Goal: Transaction & Acquisition: Purchase product/service

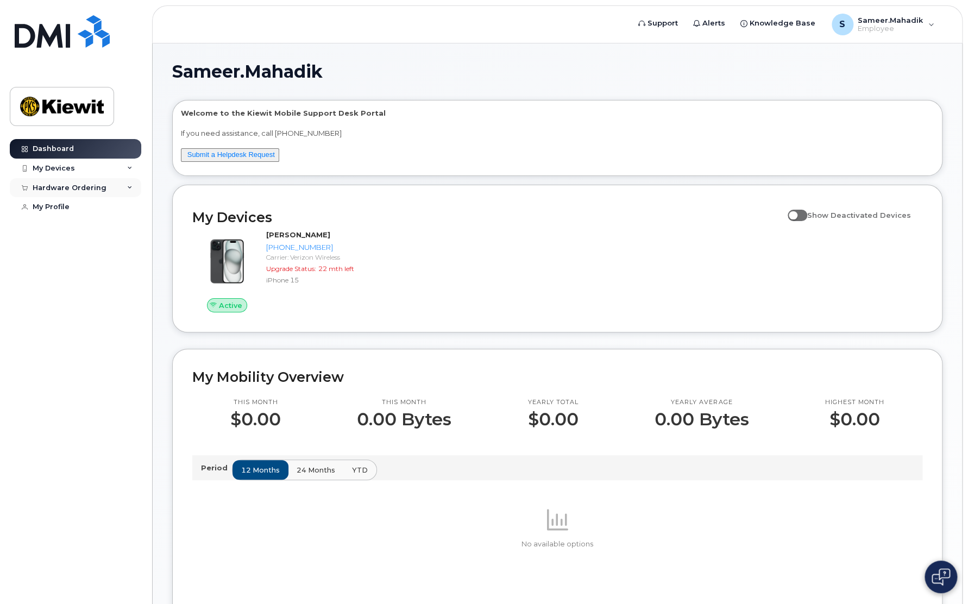
click at [104, 186] on div "Hardware Ordering" at bounding box center [76, 188] width 132 height 20
click at [67, 207] on div "My Orders" at bounding box center [56, 208] width 39 height 10
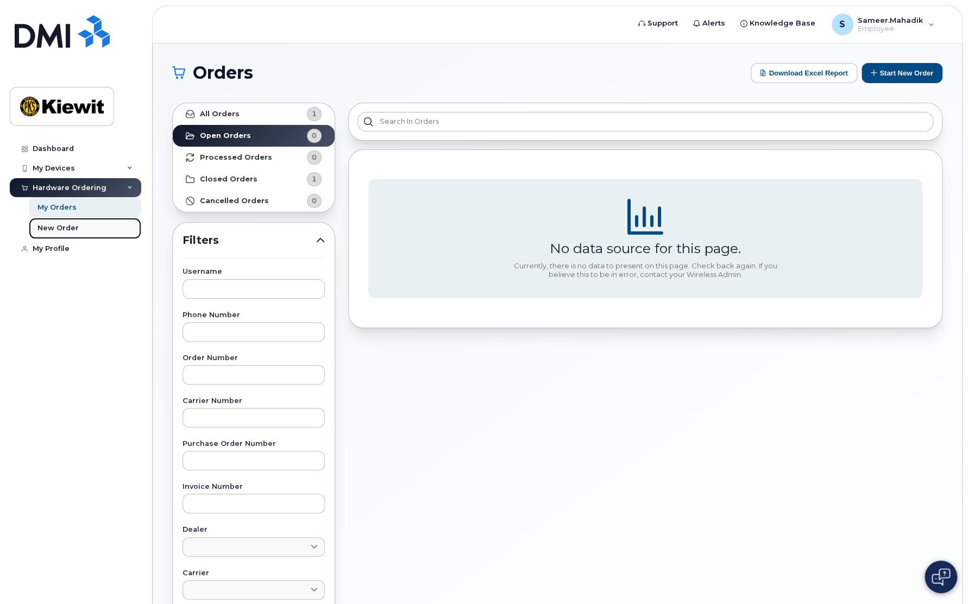
click at [61, 227] on div "New Order" at bounding box center [57, 228] width 41 height 10
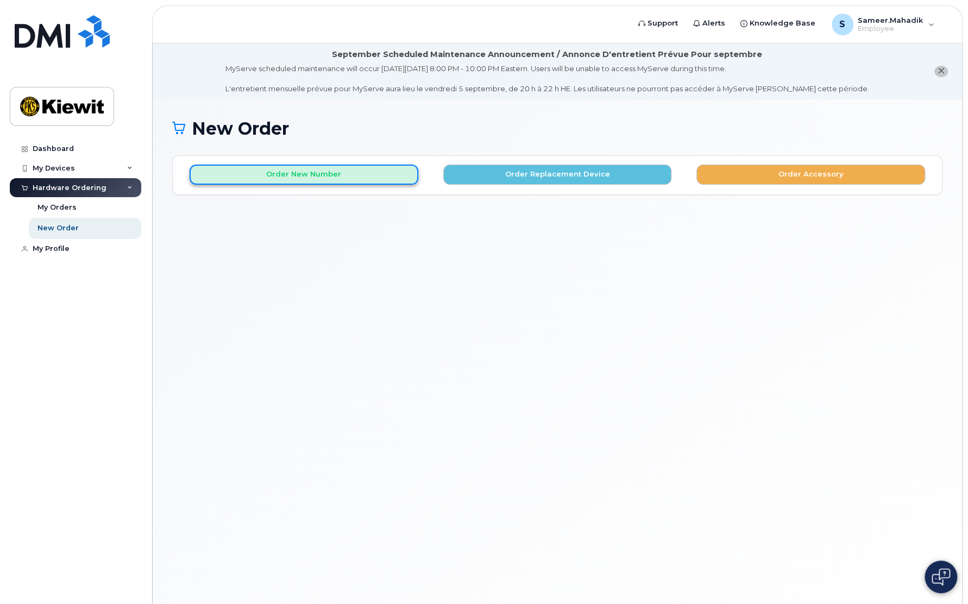
click at [288, 175] on button "Order New Number" at bounding box center [304, 175] width 229 height 20
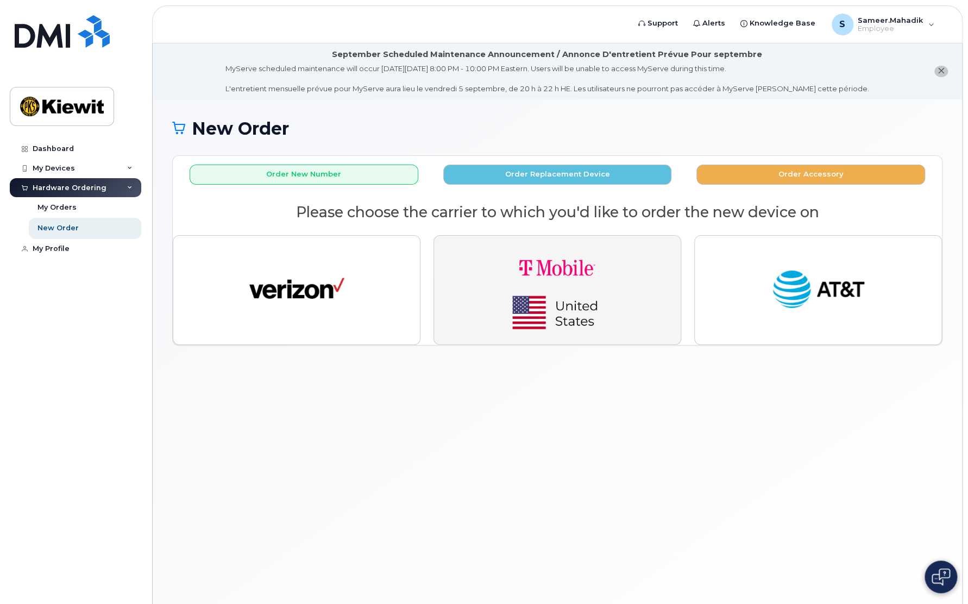
click at [569, 264] on img "button" at bounding box center [557, 290] width 152 height 91
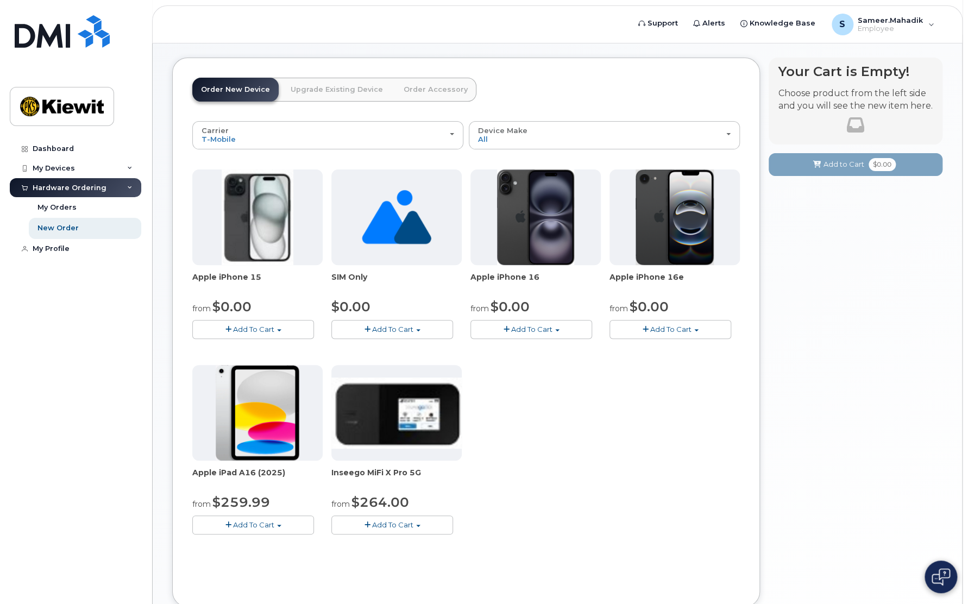
scroll to position [109, 0]
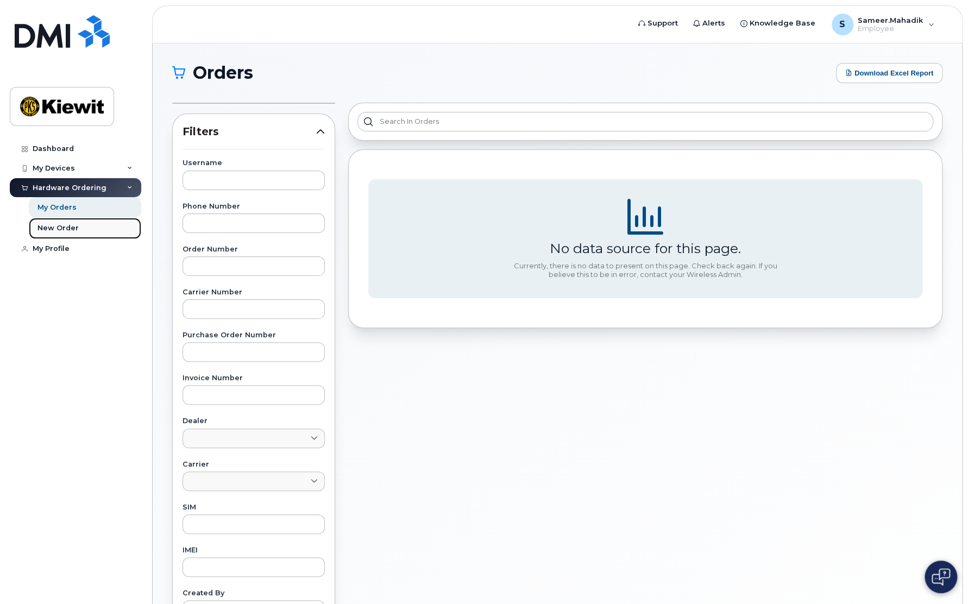
click at [46, 229] on div "New Order" at bounding box center [57, 228] width 41 height 10
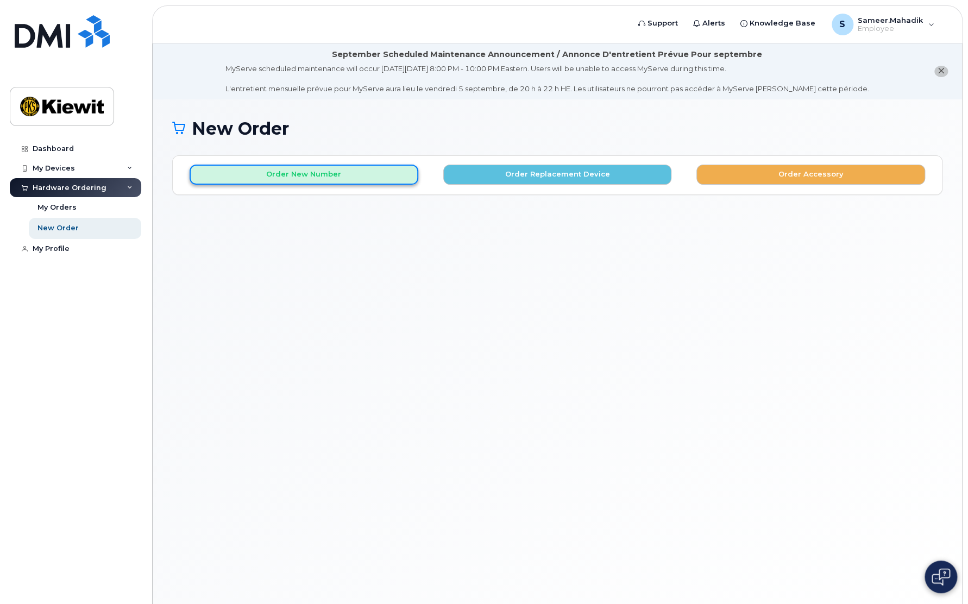
click at [319, 172] on button "Order New Number" at bounding box center [304, 175] width 229 height 20
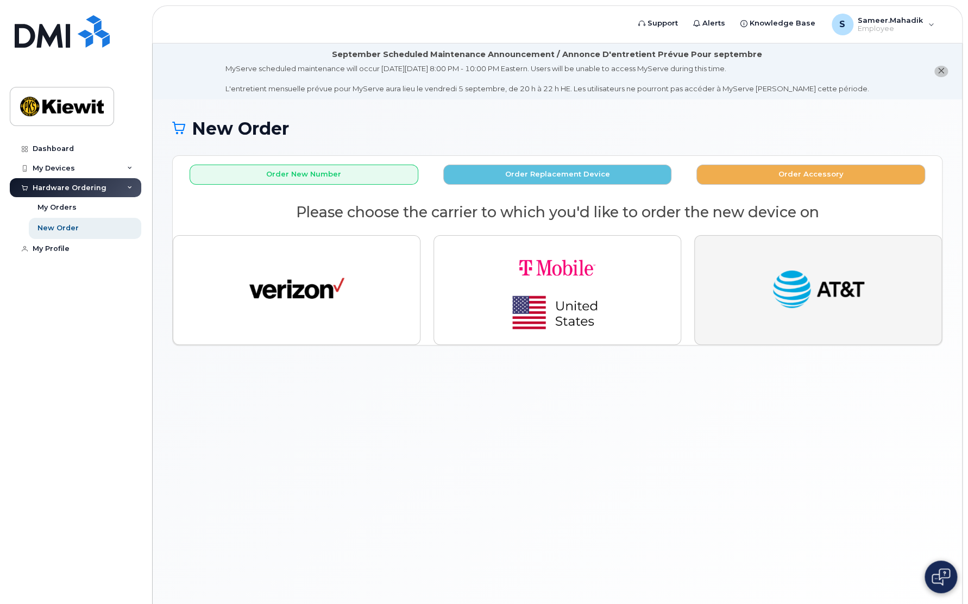
click at [815, 291] on img "button" at bounding box center [818, 290] width 95 height 49
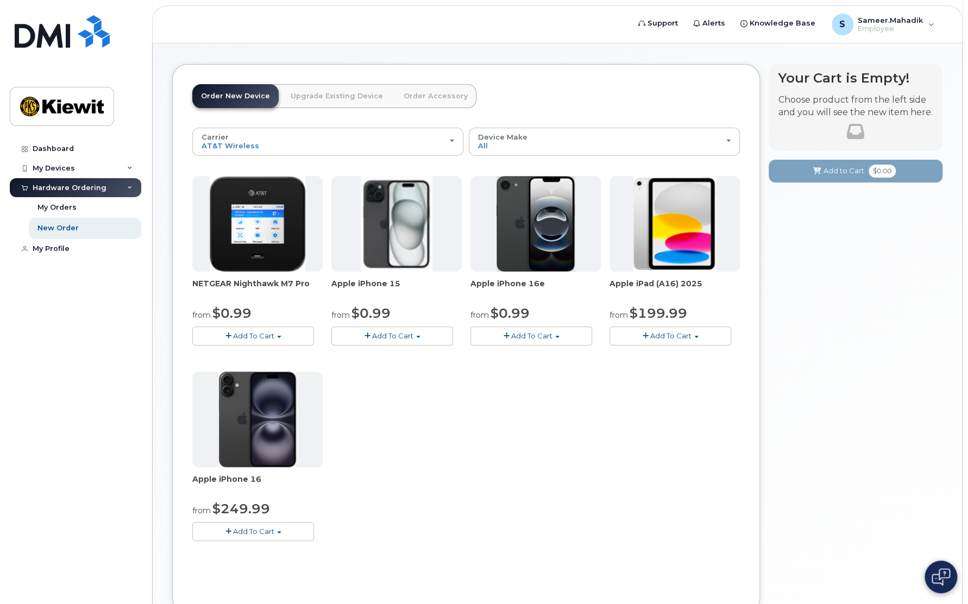
scroll to position [109, 0]
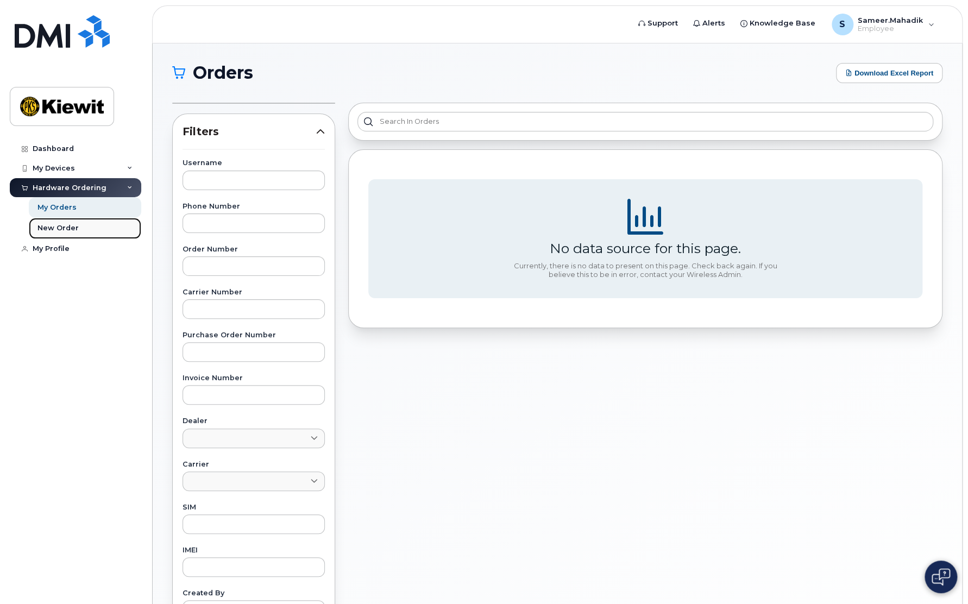
click at [55, 227] on div "New Order" at bounding box center [57, 228] width 41 height 10
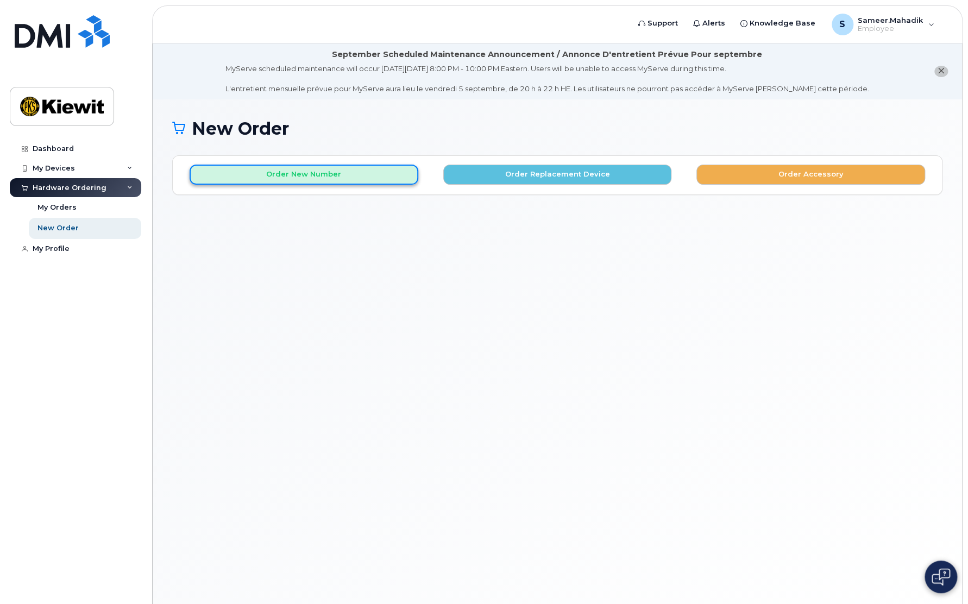
click at [298, 170] on button "Order New Number" at bounding box center [304, 175] width 229 height 20
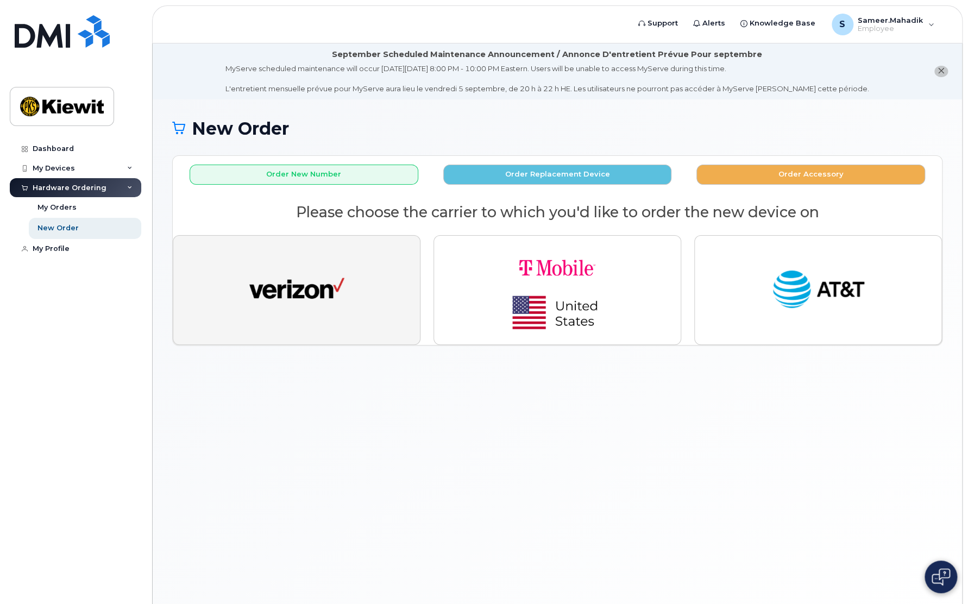
click at [314, 283] on img "button" at bounding box center [296, 290] width 95 height 49
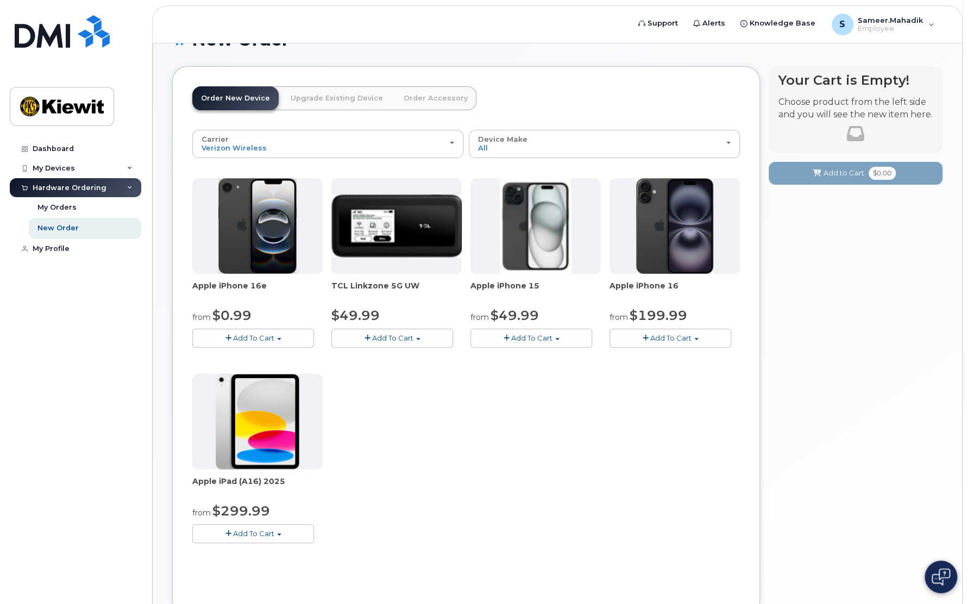
scroll to position [109, 0]
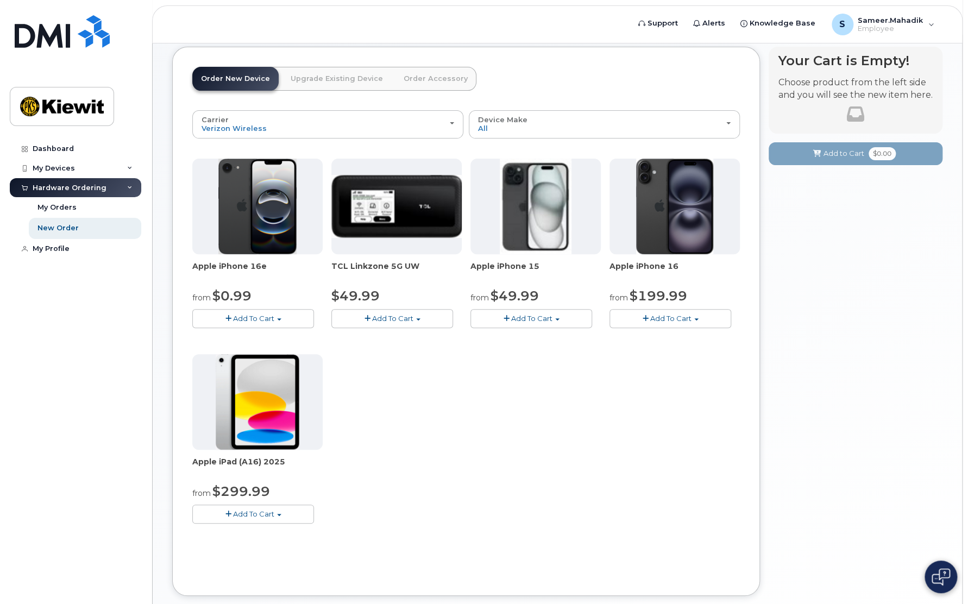
click at [226, 70] on link "Order New Device" at bounding box center [235, 79] width 86 height 24
click at [230, 79] on link "Order New Device" at bounding box center [235, 79] width 86 height 24
click at [410, 124] on div "Carrier Verizon Wireless T-Mobile AT&T Wireless" at bounding box center [328, 124] width 253 height 17
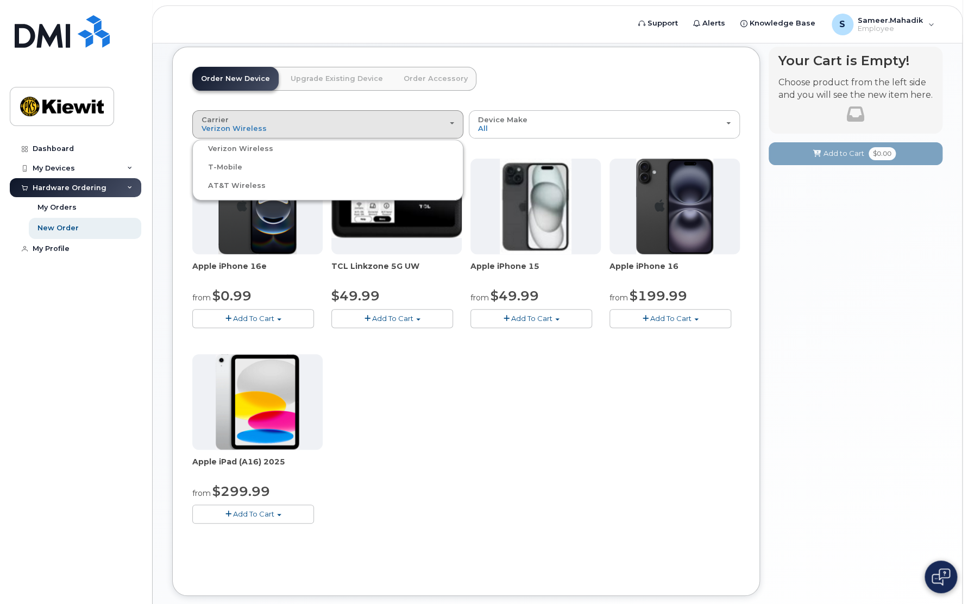
click at [218, 167] on label "T-Mobile" at bounding box center [218, 167] width 47 height 13
click at [0, 0] on input "T-Mobile" at bounding box center [0, 0] width 0 height 0
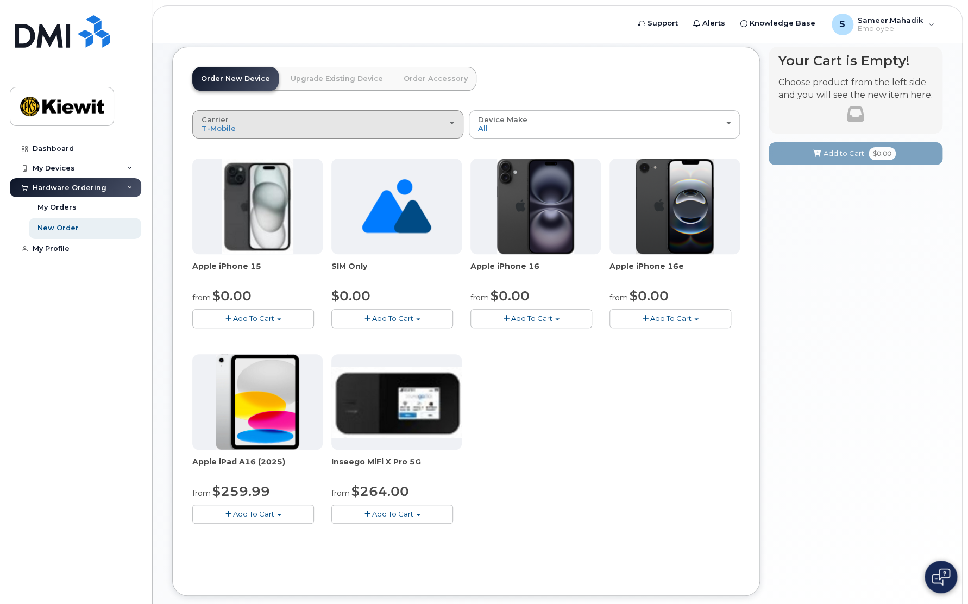
click at [259, 114] on button "Carrier Verizon Wireless T-Mobile AT&T Wireless" at bounding box center [327, 124] width 271 height 28
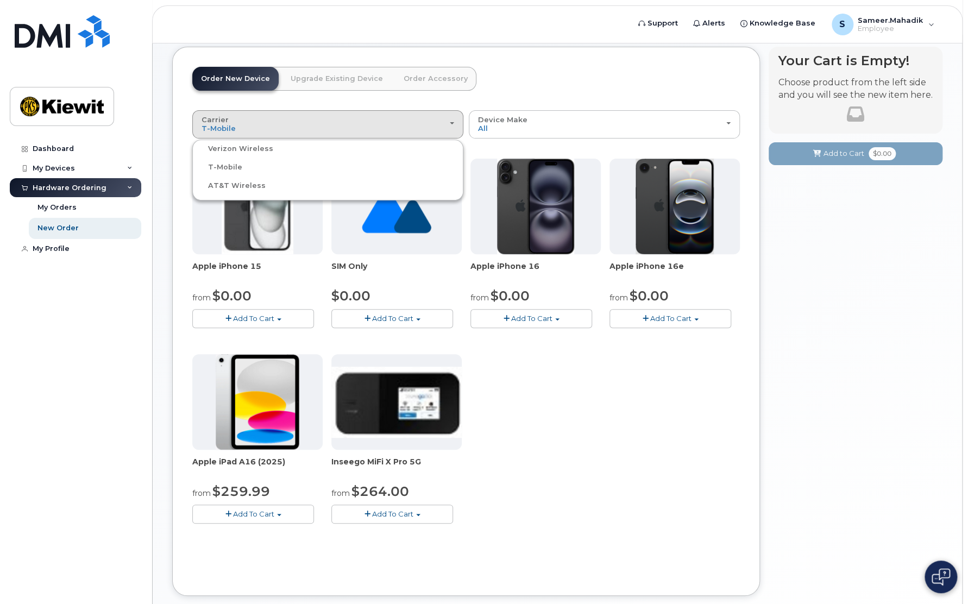
click at [241, 182] on label "AT&T Wireless" at bounding box center [230, 185] width 71 height 13
click at [0, 0] on input "AT&T Wireless" at bounding box center [0, 0] width 0 height 0
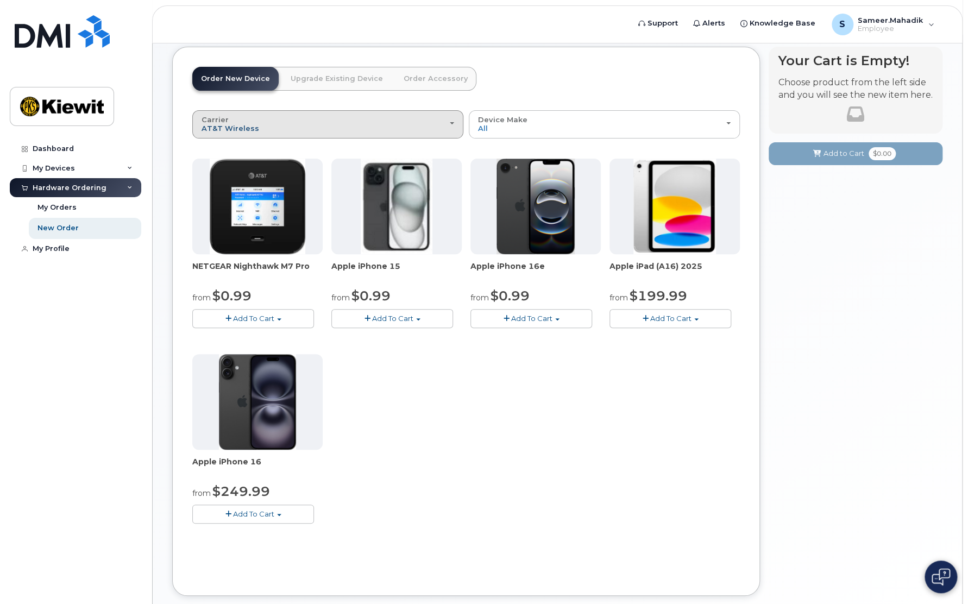
click at [232, 129] on span "AT&T Wireless" at bounding box center [231, 128] width 58 height 9
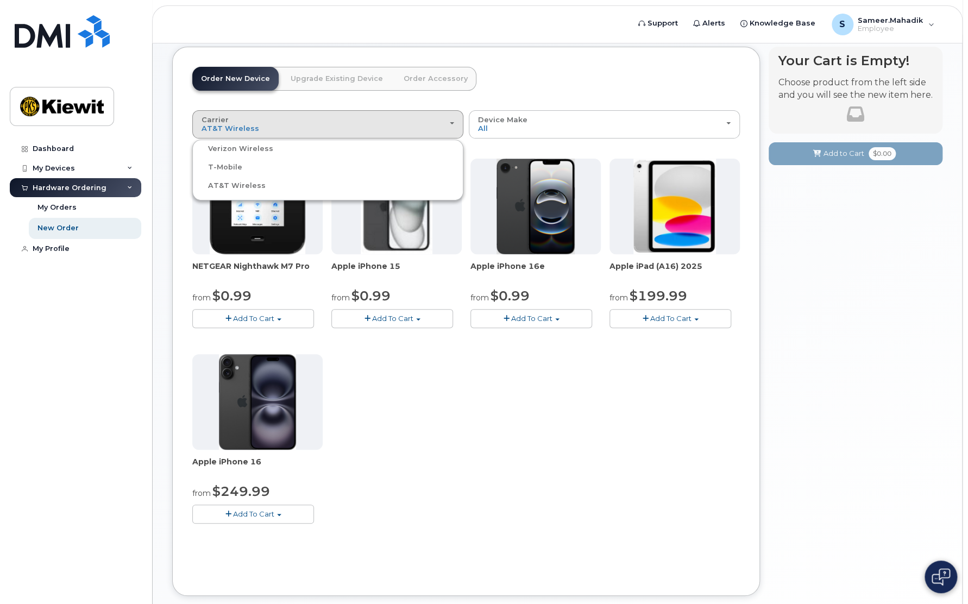
click at [227, 167] on label "T-Mobile" at bounding box center [218, 167] width 47 height 13
click at [0, 0] on input "T-Mobile" at bounding box center [0, 0] width 0 height 0
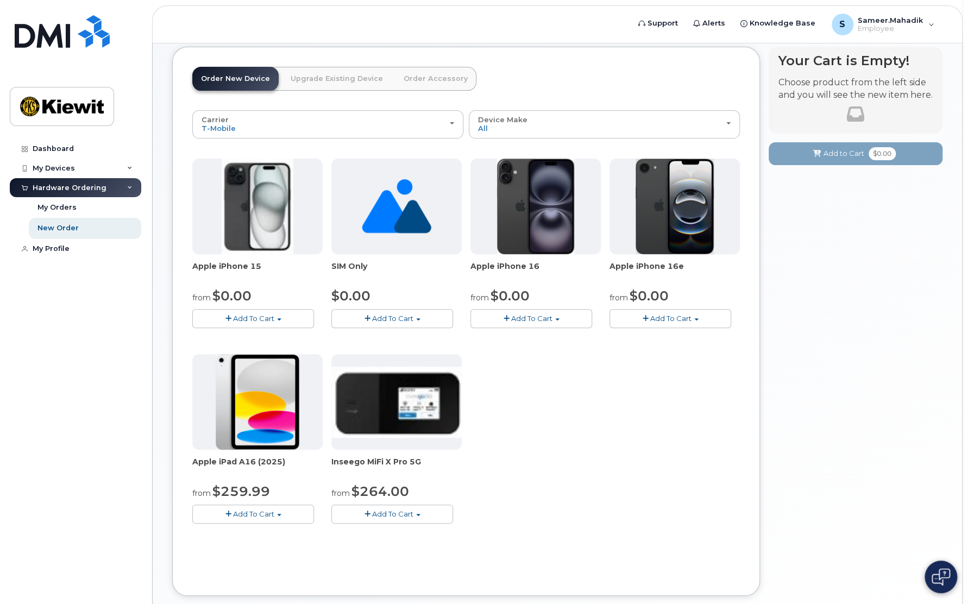
click at [240, 519] on button "Add To Cart" at bounding box center [253, 514] width 122 height 19
click at [260, 531] on link "$259.99 - 2 Year Activation (128GB)" at bounding box center [270, 535] width 150 height 14
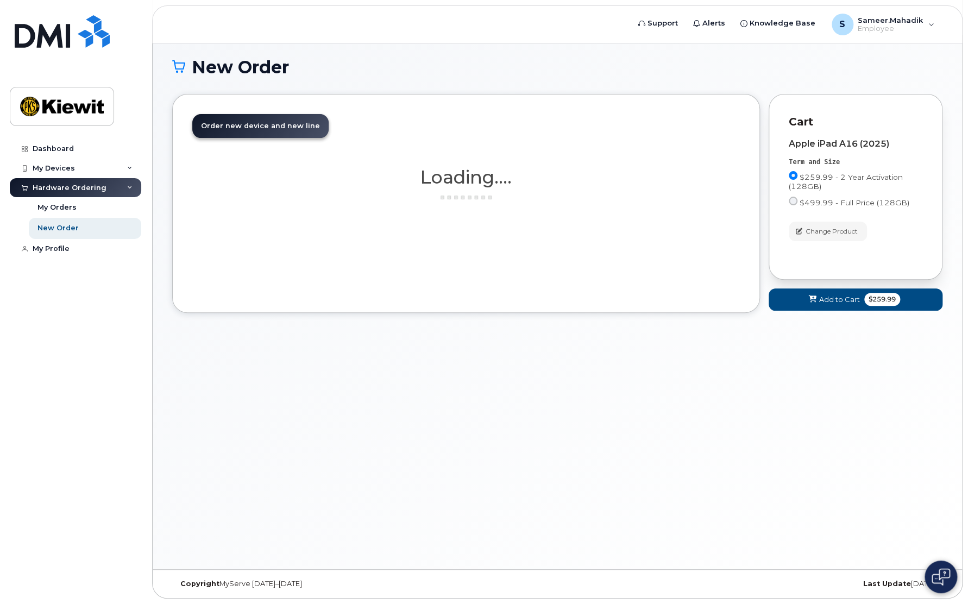
scroll to position [61, 0]
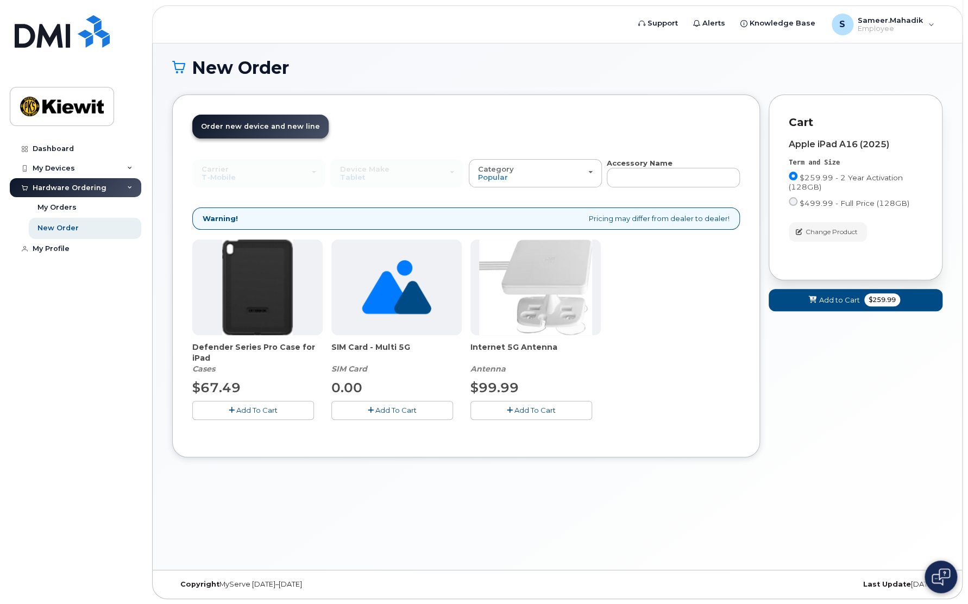
click at [385, 414] on button "Add To Cart" at bounding box center [392, 410] width 122 height 19
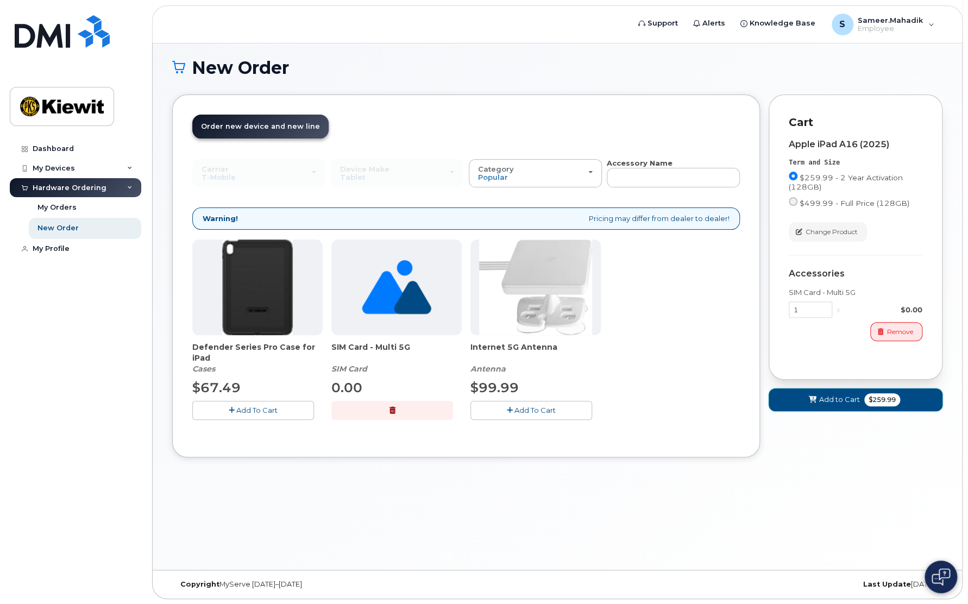
click at [877, 395] on span "$259.99" at bounding box center [883, 399] width 36 height 13
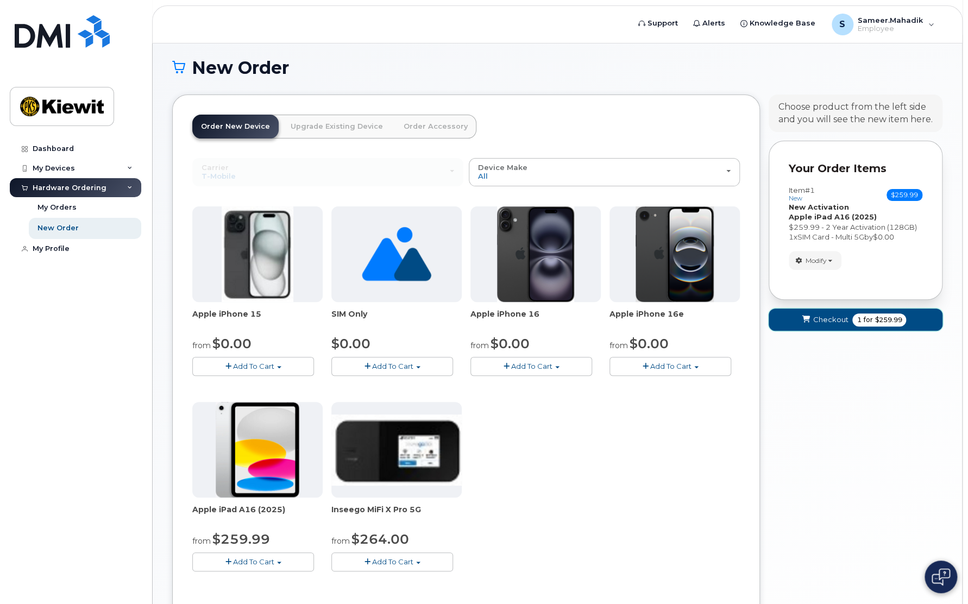
click at [872, 319] on span "for" at bounding box center [868, 320] width 14 height 10
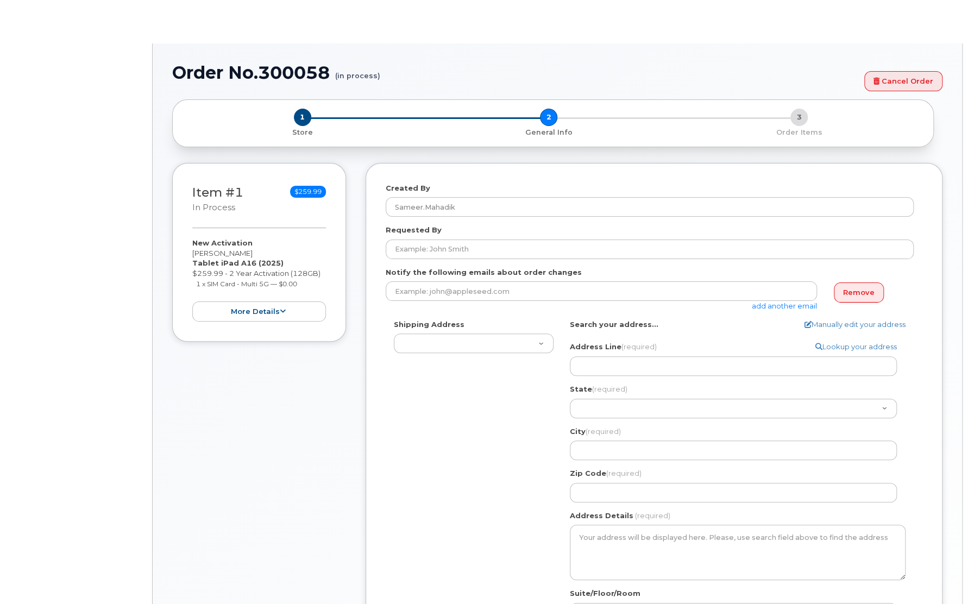
select select
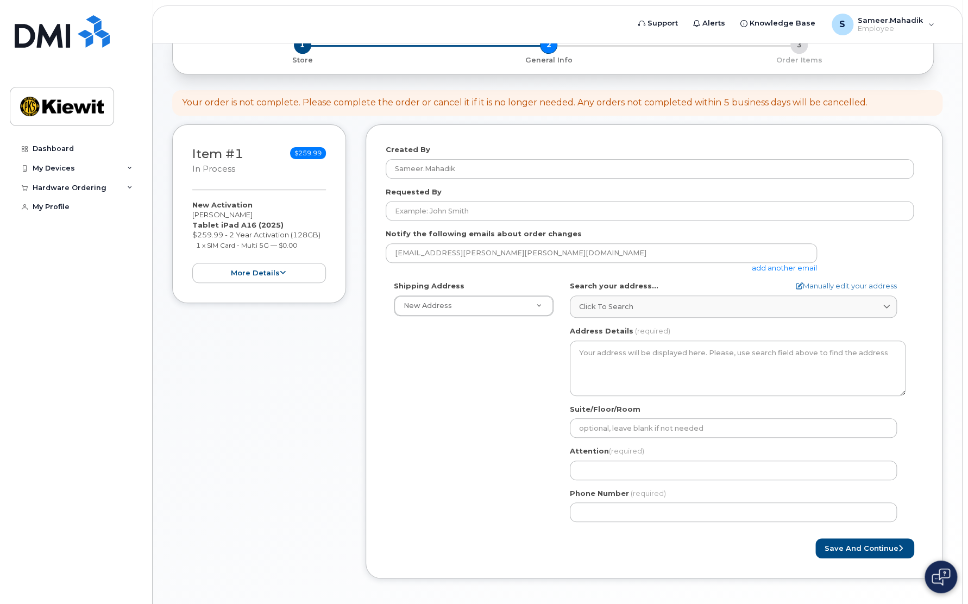
scroll to position [63, 0]
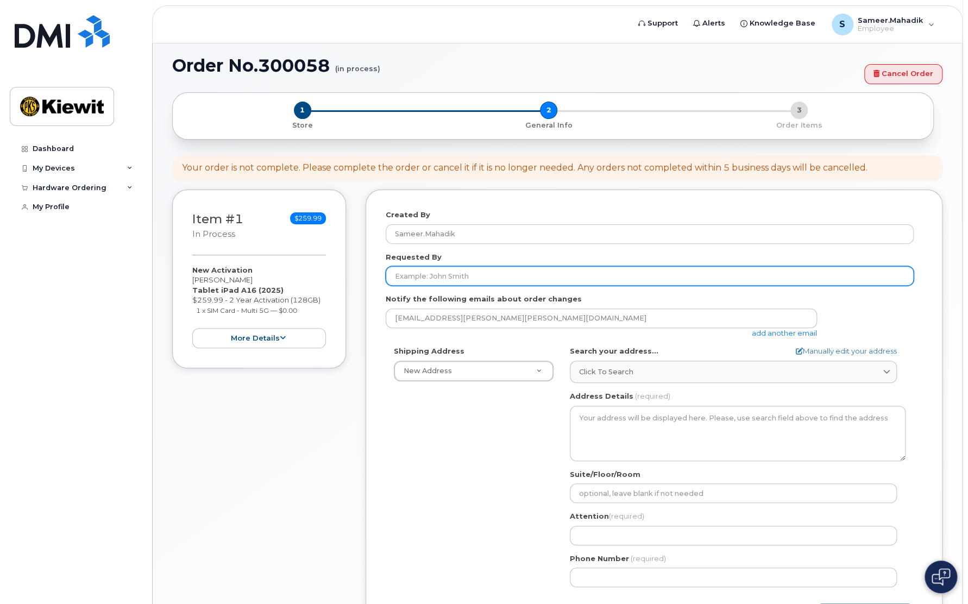
click at [446, 273] on input "Requested By" at bounding box center [650, 276] width 528 height 20
type input "Sameer mahadik"
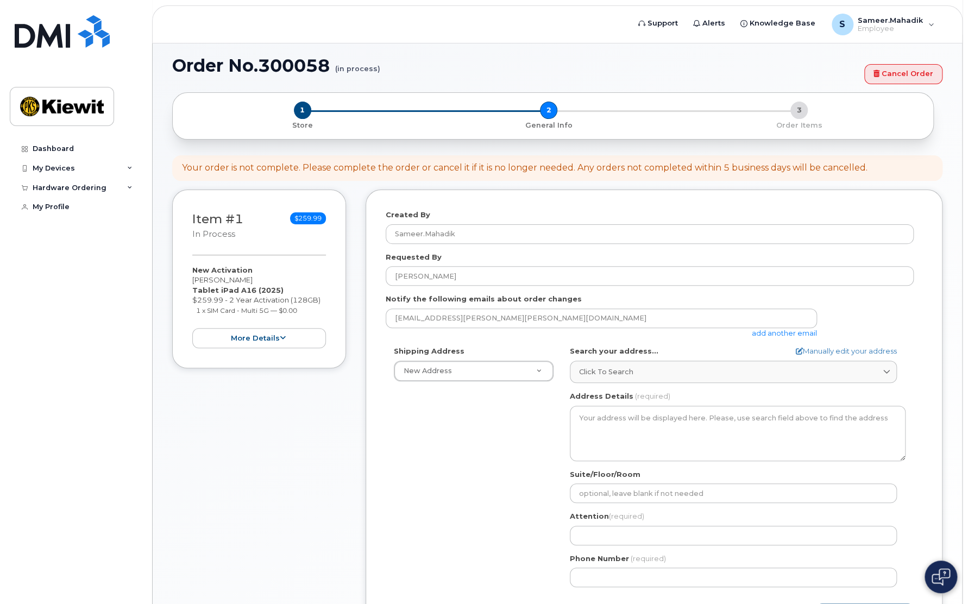
click at [437, 527] on div "Shipping Address New Address New Address AB Search your address... Manually edi…" at bounding box center [650, 470] width 528 height 249
click at [417, 418] on div "One Time Use" at bounding box center [474, 420] width 148 height 17
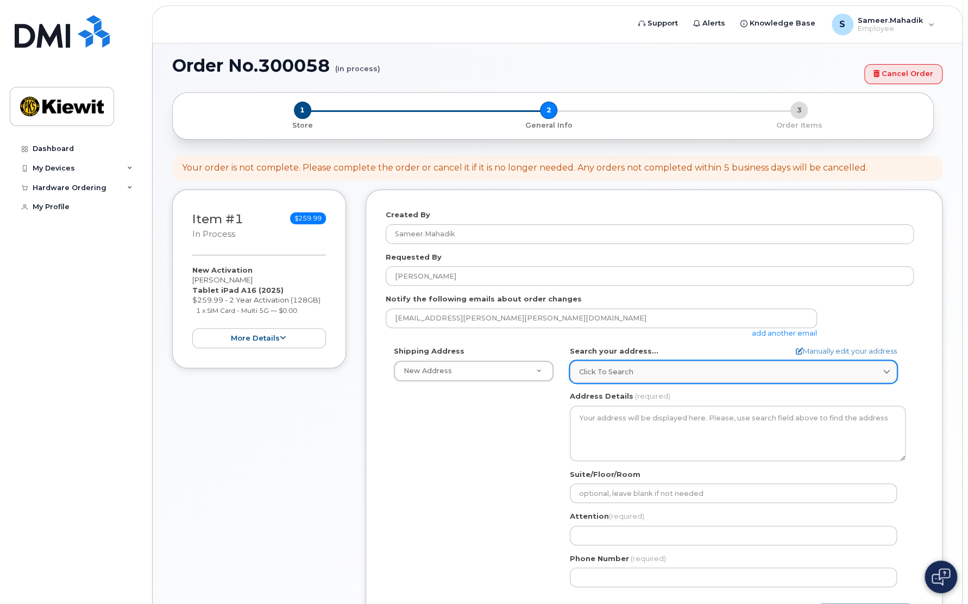
click at [666, 371] on div "Click to search" at bounding box center [733, 372] width 309 height 10
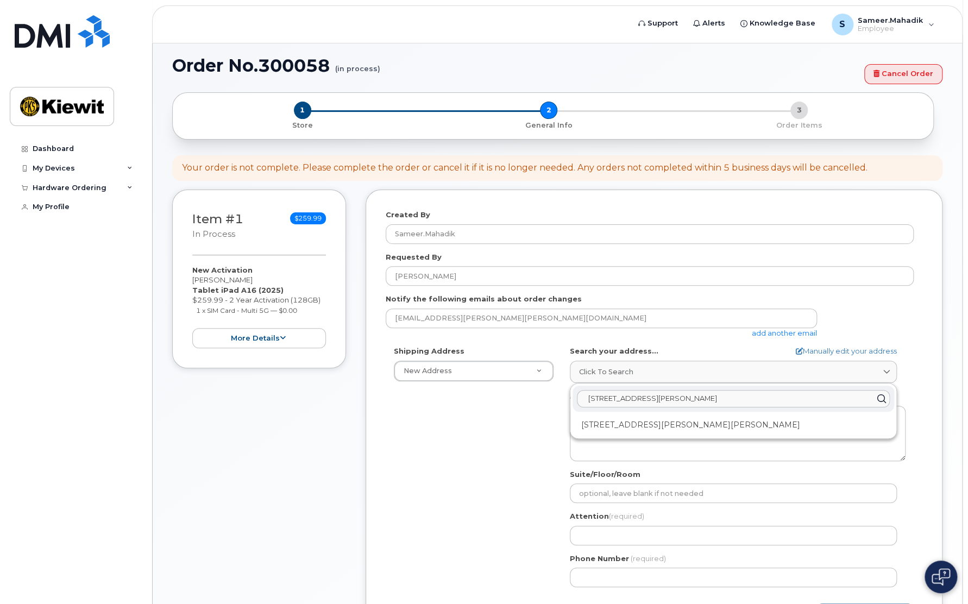
click at [667, 398] on input "9701 Renner blvd" at bounding box center [733, 398] width 313 height 17
type input "9701 Renner blvd"
click at [513, 411] on div "Shipping Address New Address New Address AB Search your address... Manually edi…" at bounding box center [650, 470] width 528 height 249
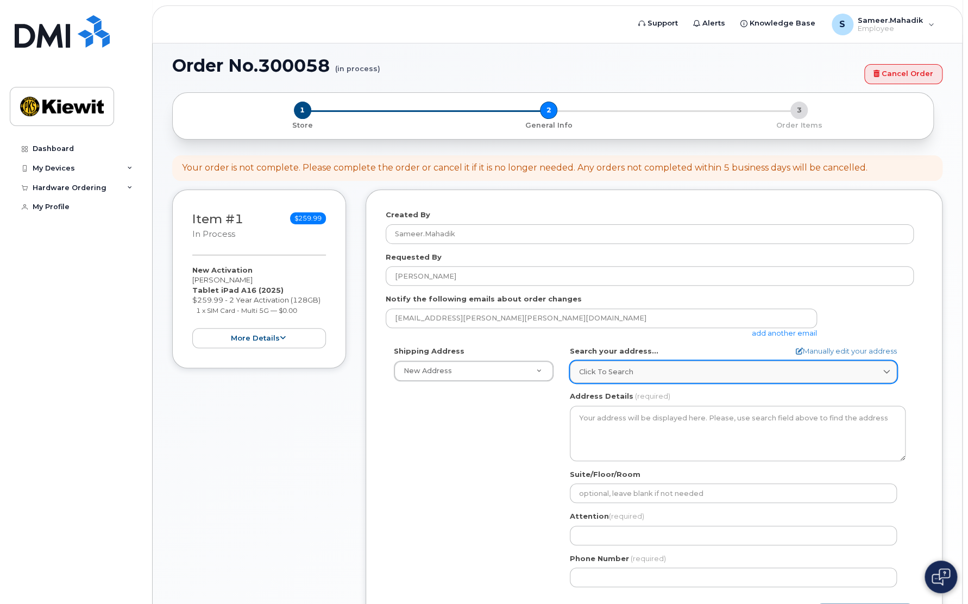
click at [683, 376] on div "Click to search" at bounding box center [733, 372] width 309 height 10
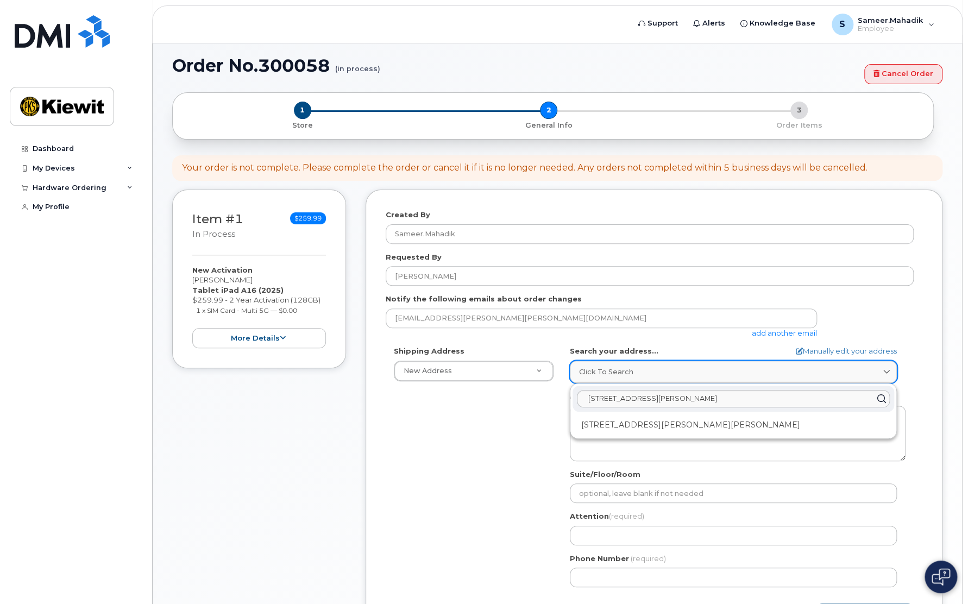
click at [683, 376] on div "Click to search" at bounding box center [733, 372] width 309 height 10
click at [833, 349] on link "Manually edit your address" at bounding box center [846, 351] width 101 height 10
select select
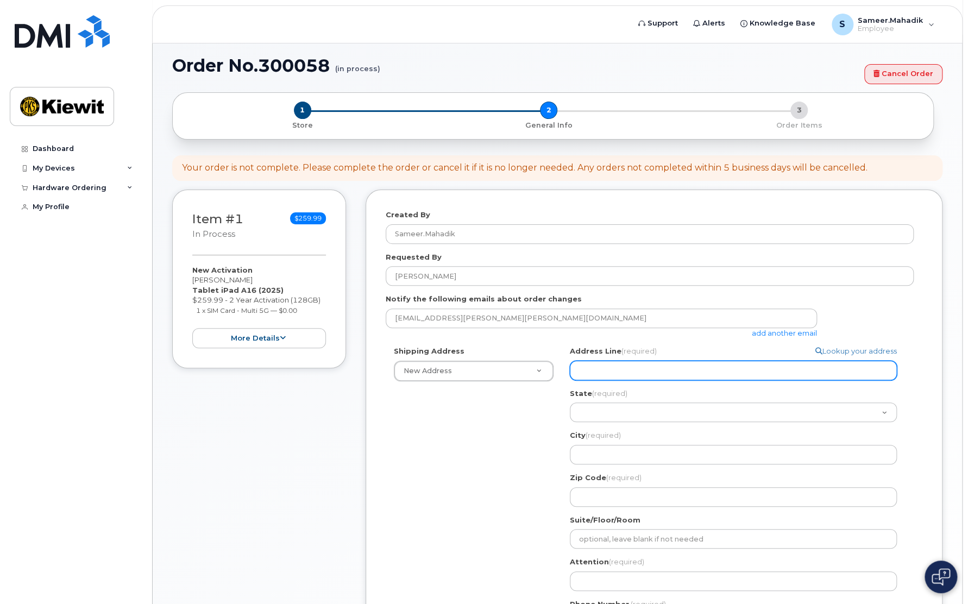
click at [627, 368] on input "Address Line (required)" at bounding box center [733, 371] width 327 height 20
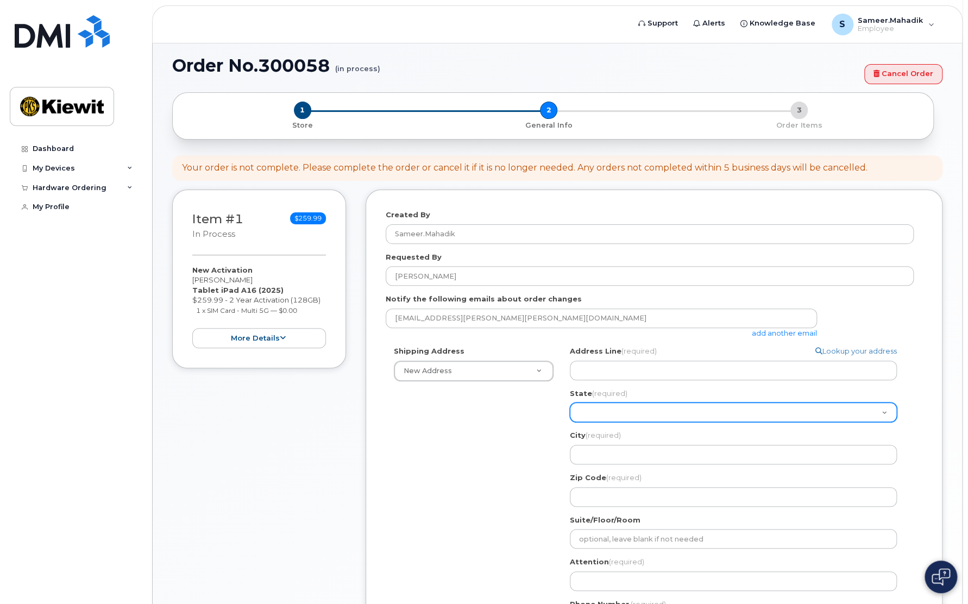
click at [677, 415] on select "Alabama Alaska American Samoa Arizona Arkansas California Colorado Connecticut …" at bounding box center [733, 413] width 327 height 20
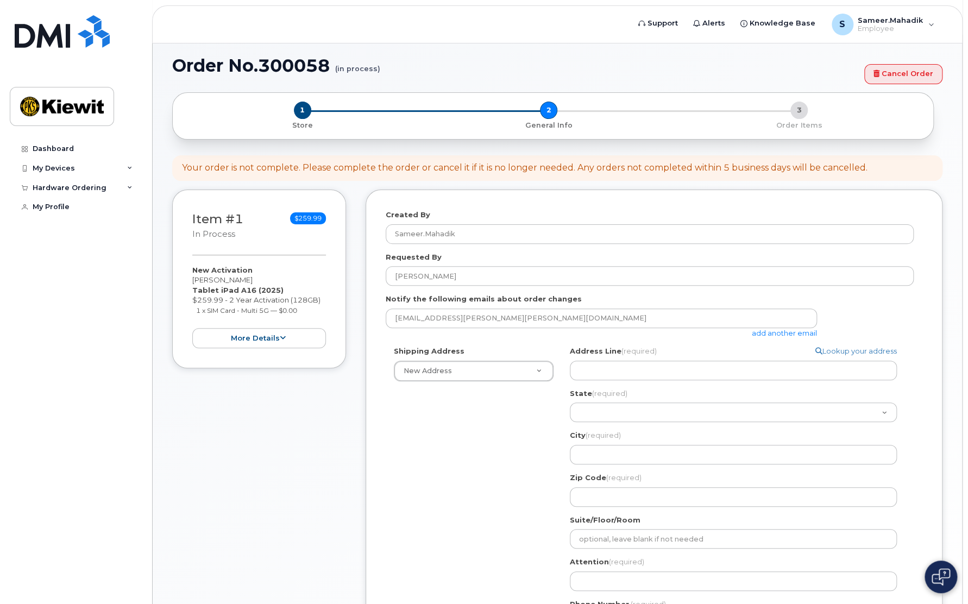
click at [552, 397] on div "Shipping Address New Address New Address Search your address... Manually edit y…" at bounding box center [650, 493] width 528 height 295
click at [618, 372] on input "Address Line (required)" at bounding box center [733, 371] width 327 height 20
type input "9701 Renner Blvd"
select select
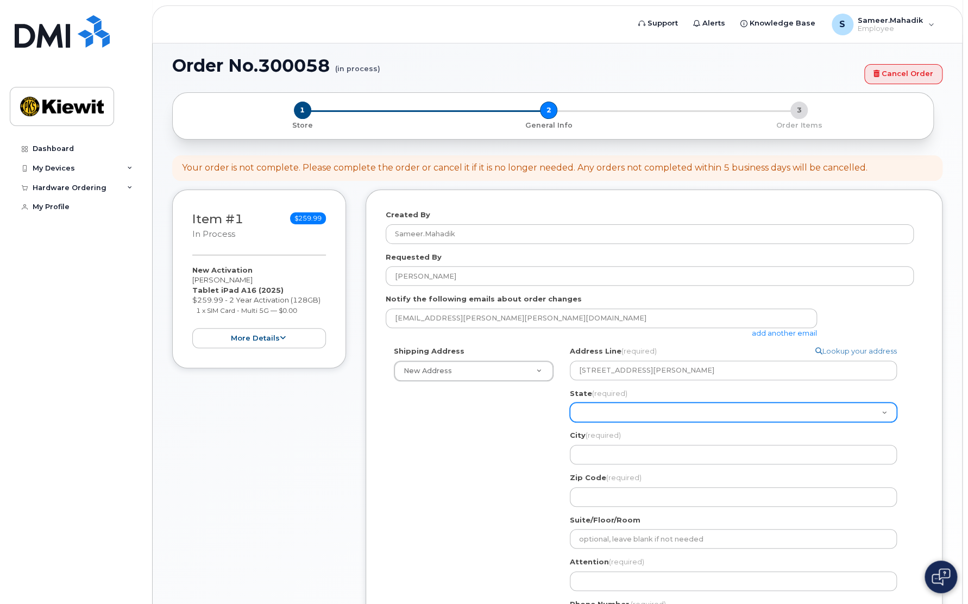
click at [627, 407] on select "Alabama Alaska American Samoa Arizona Arkansas California Colorado Connecticut …" at bounding box center [733, 413] width 327 height 20
select select "KS"
click at [570, 403] on select "Alabama Alaska American Samoa Arizona Arkansas California Colorado Connecticut …" at bounding box center [733, 413] width 327 height 20
select select
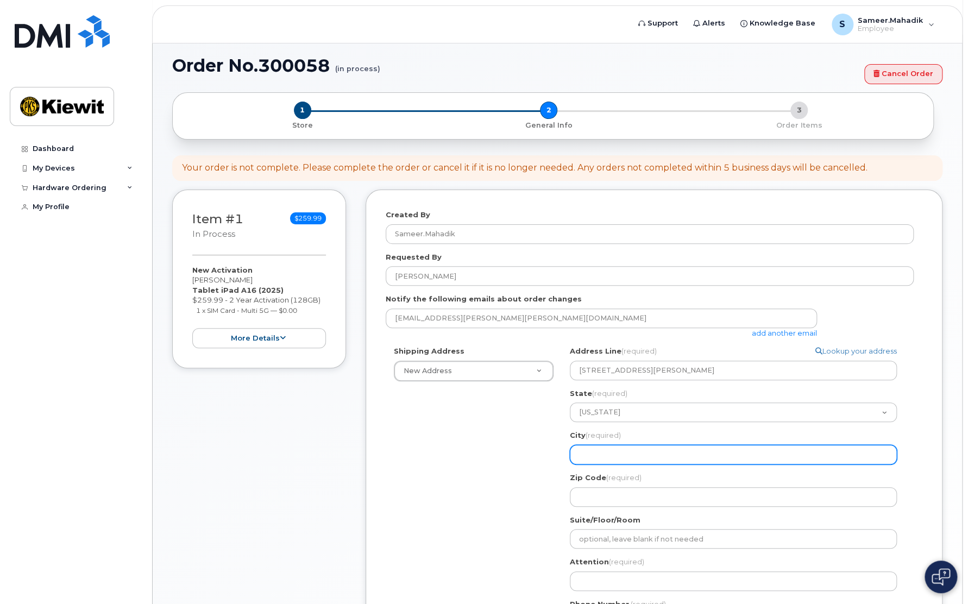
click at [628, 451] on input "City (required)" at bounding box center [733, 455] width 327 height 20
type input "Lenexa"
select select
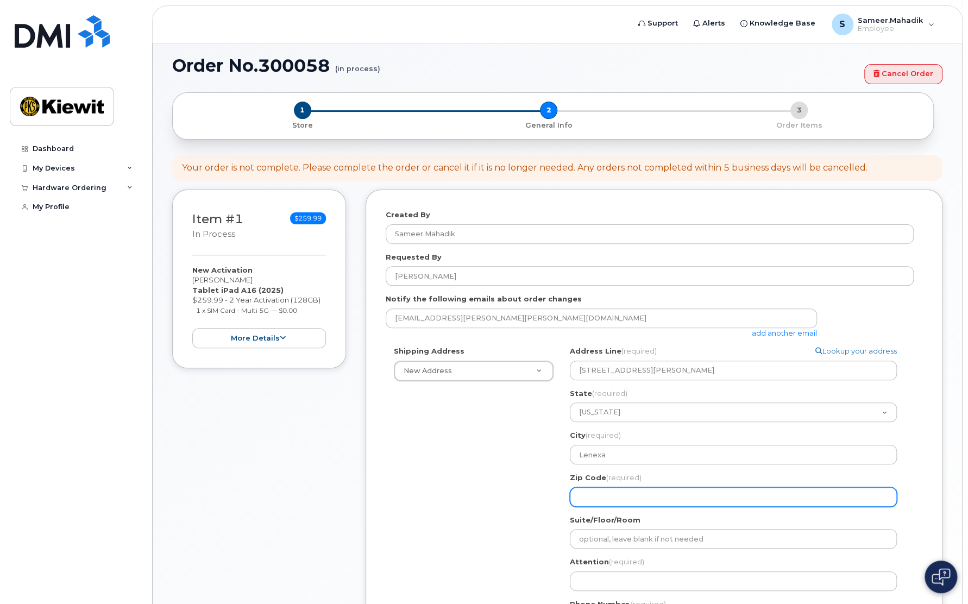
click at [602, 500] on input "Zip Code (required)" at bounding box center [733, 497] width 327 height 20
type input "66219"
click at [463, 527] on div "Shipping Address New Address New Address KS Lenexa Search your address... Manua…" at bounding box center [650, 493] width 528 height 295
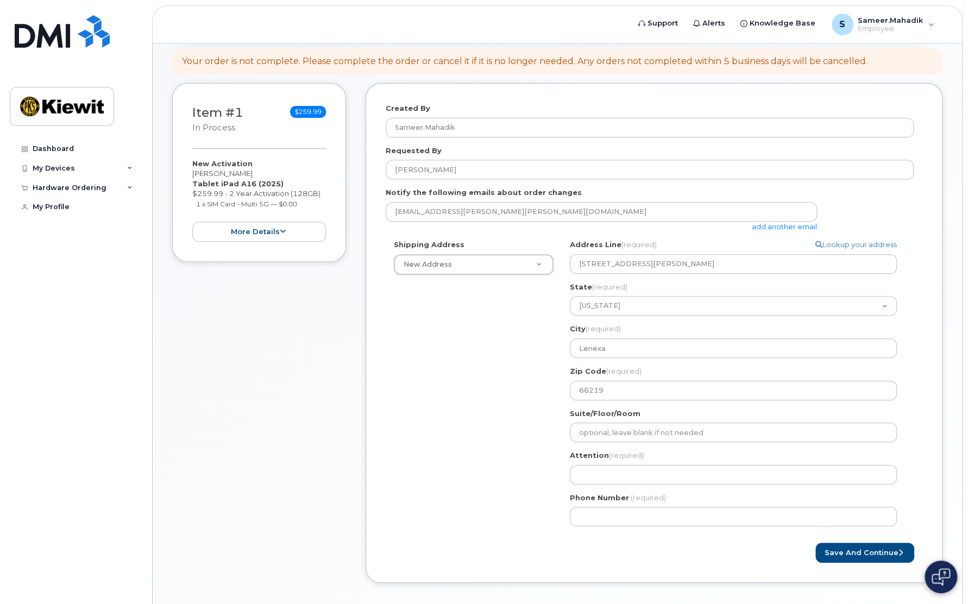
scroll to position [172, 0]
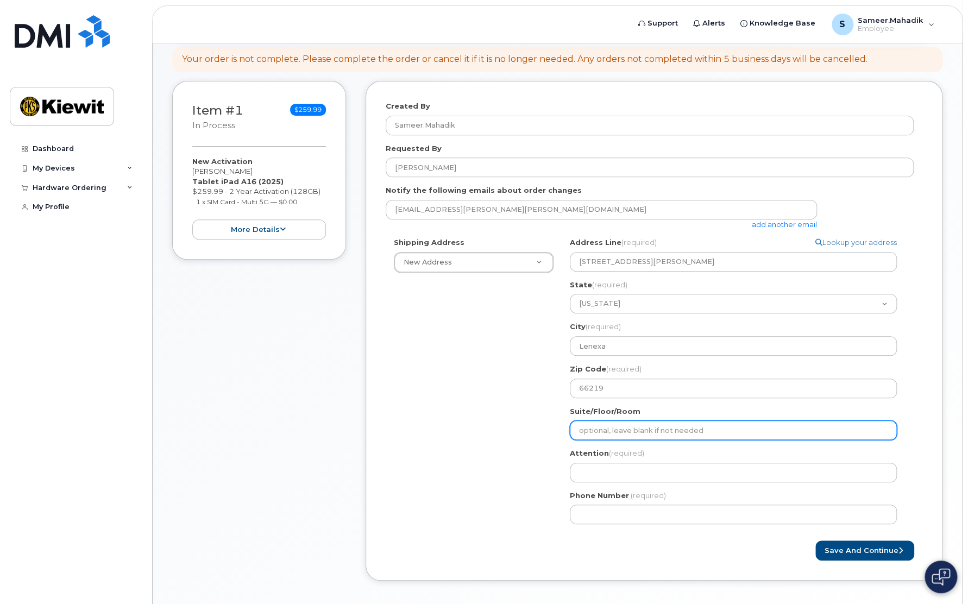
click at [672, 428] on input "Suite/Floor/Room" at bounding box center [733, 431] width 327 height 20
select select
type input "2"
select select
type input "2N"
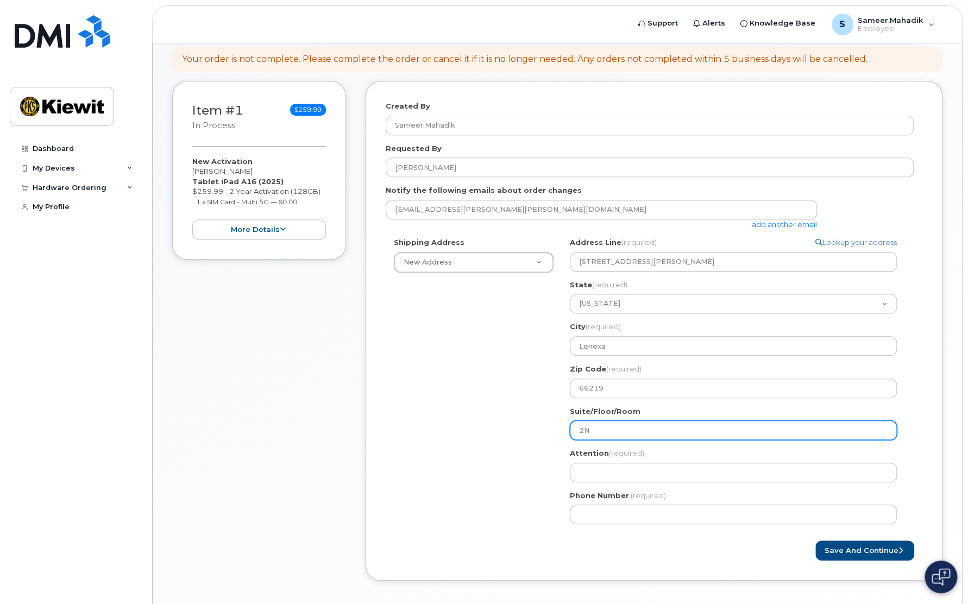
select select
type input "2N-"
select select
type input "2N-1"
select select
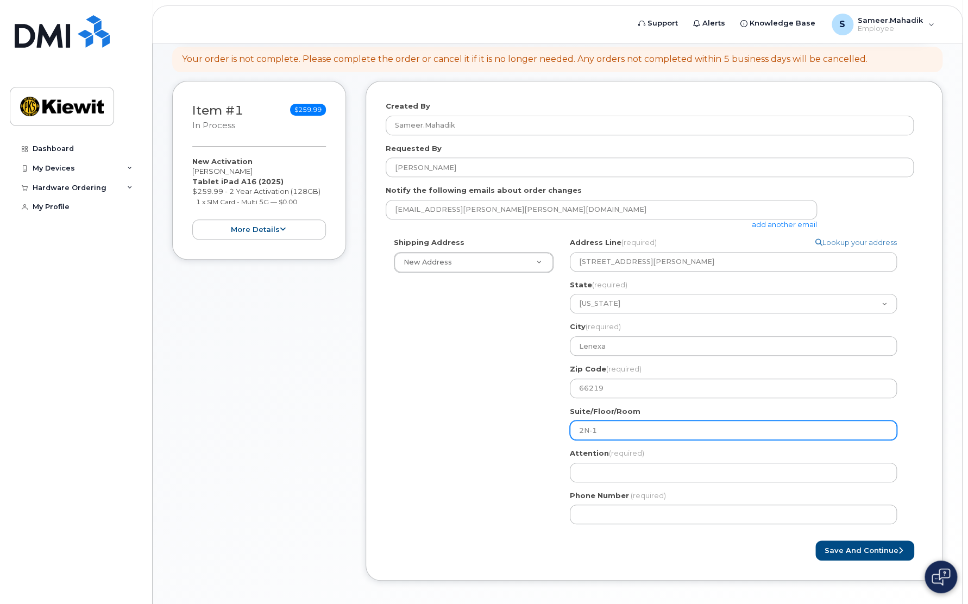
type input "2N-17"
select select
type input "2N-174"
select select
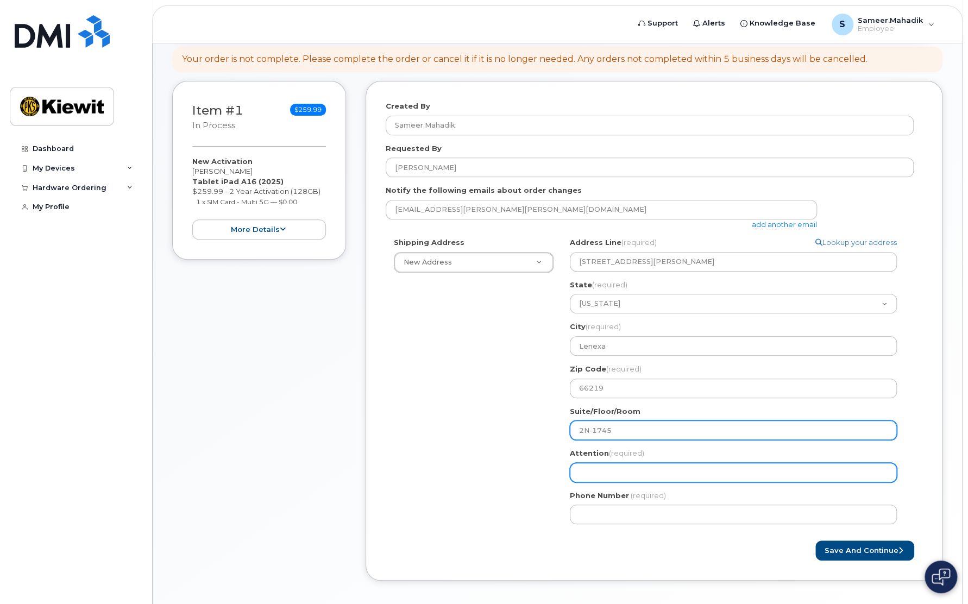
type input "2N-1745"
click at [615, 465] on input "Attention (required)" at bounding box center [733, 473] width 327 height 20
type input "Sameer Mahadik"
select select
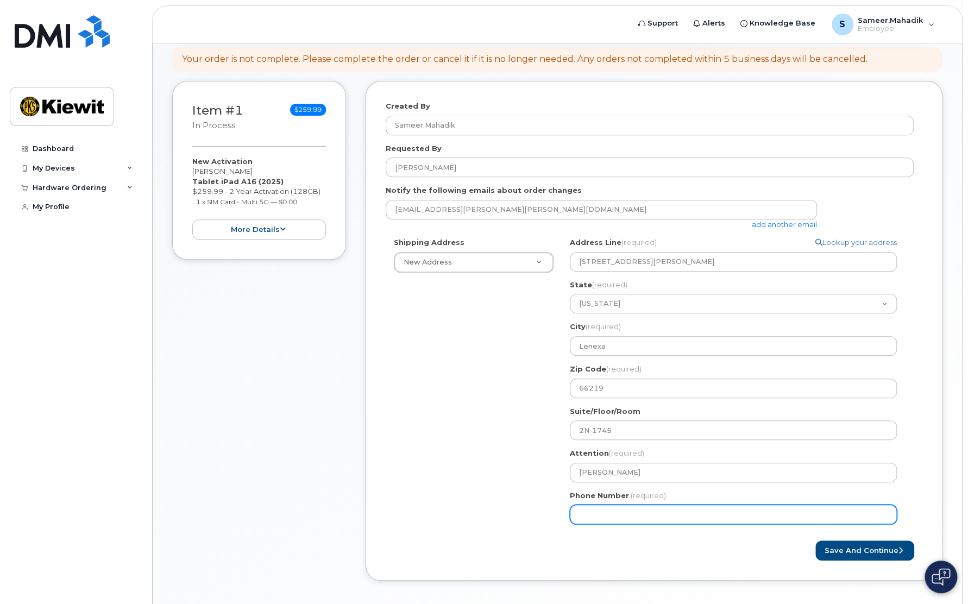
click at [595, 513] on input "Phone Number" at bounding box center [733, 515] width 327 height 20
type input "913333725"
select select
type input "9133337255"
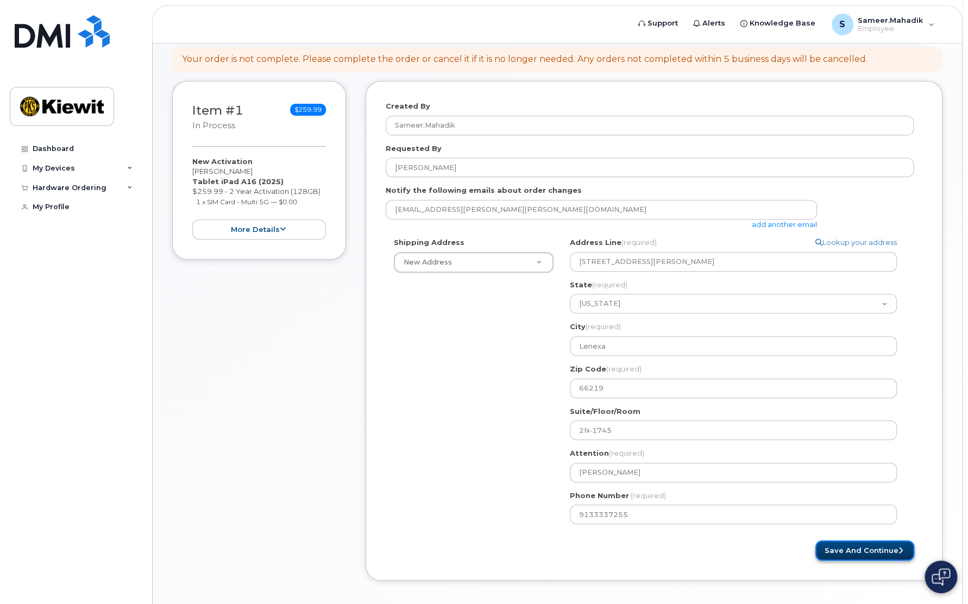
click at [873, 547] on button "Save and Continue" at bounding box center [865, 551] width 99 height 20
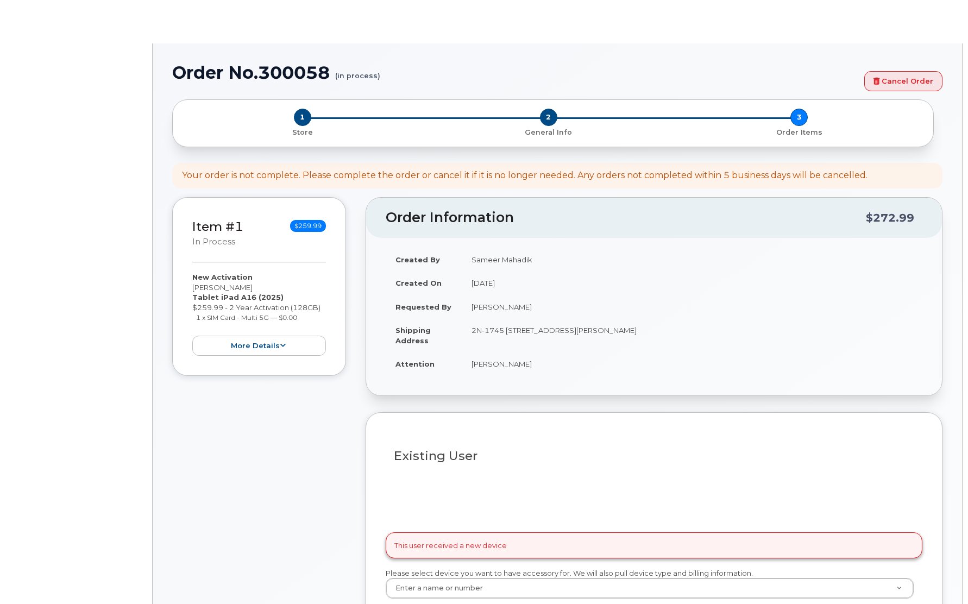
select select
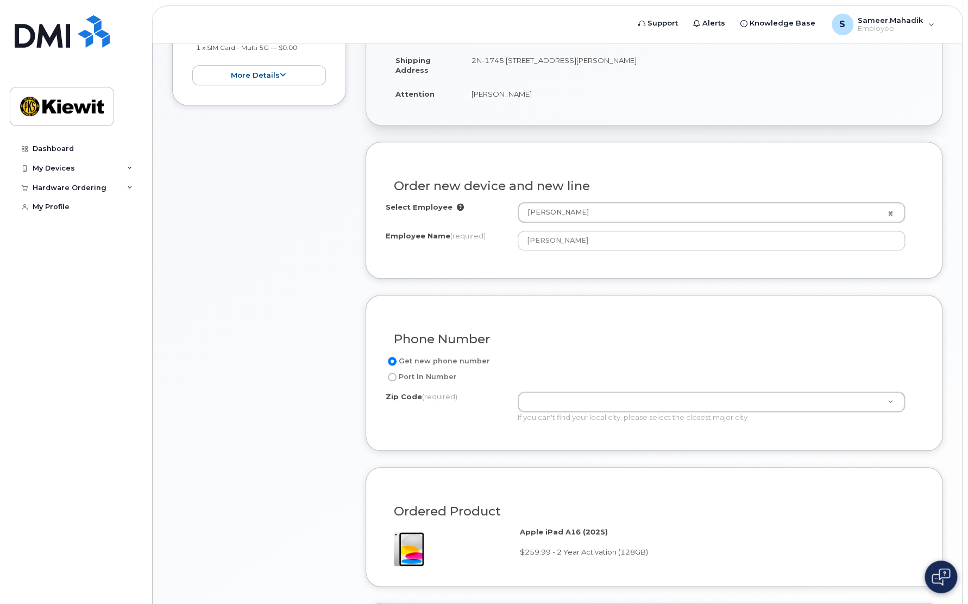
scroll to position [380, 0]
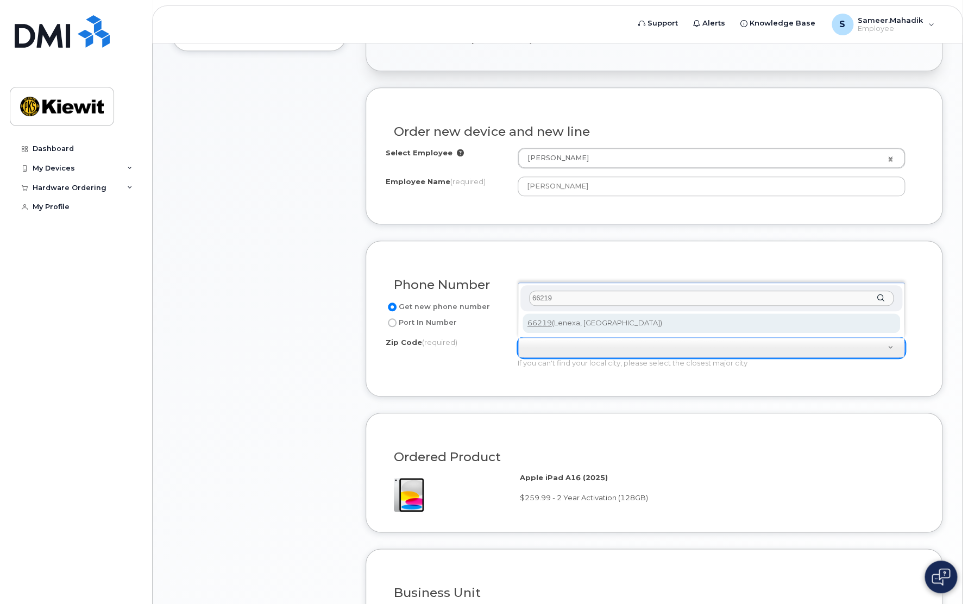
type input "66219"
type input "66219 ([GEOGRAPHIC_DATA], [GEOGRAPHIC_DATA])"
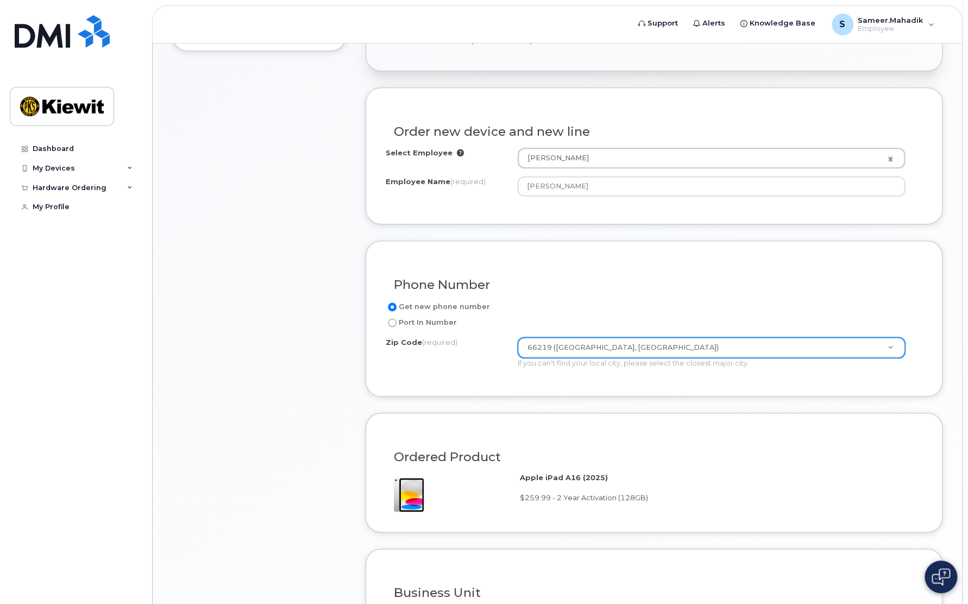
click at [454, 383] on div "Phone Number Get new phone number Port In Number Zip Code (required) 66219 (Len…" at bounding box center [654, 319] width 577 height 156
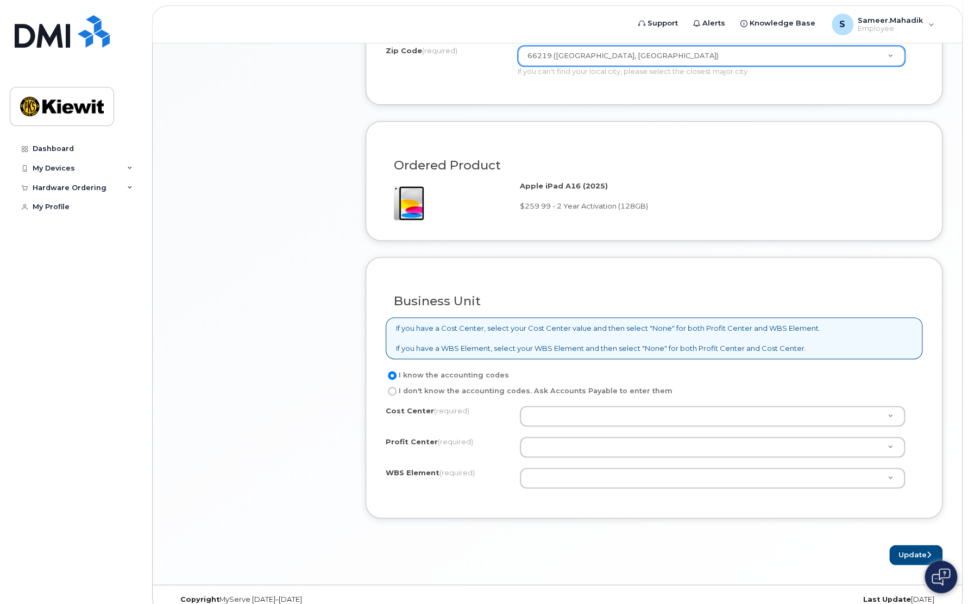
scroll to position [683, 0]
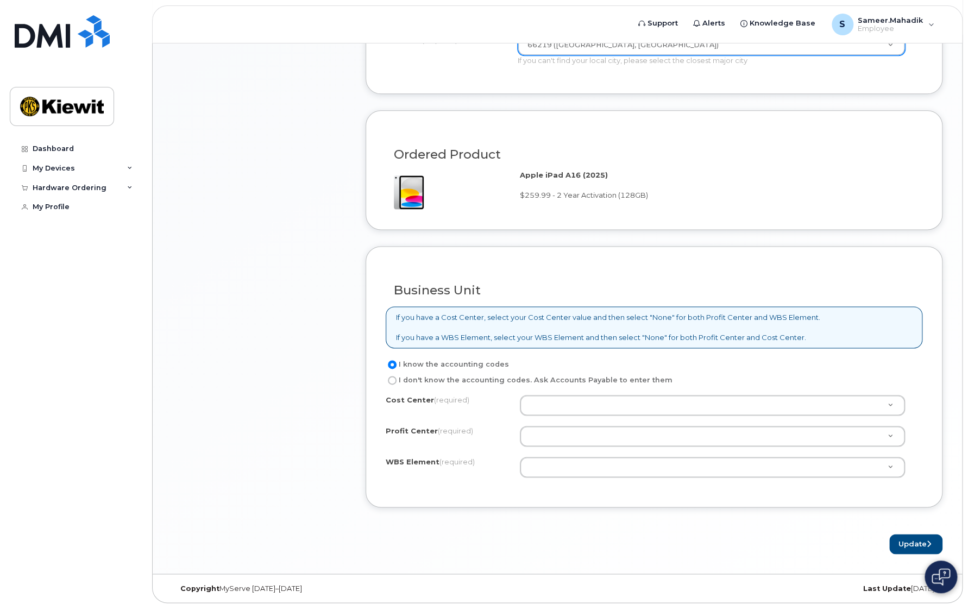
click at [598, 378] on label "I don't know the accounting codes. Ask Accounts Payable to enter them" at bounding box center [529, 380] width 287 height 13
click at [397, 378] on input "I don't know the accounting codes. Ask Accounts Payable to enter them" at bounding box center [392, 380] width 9 height 9
radio input "true"
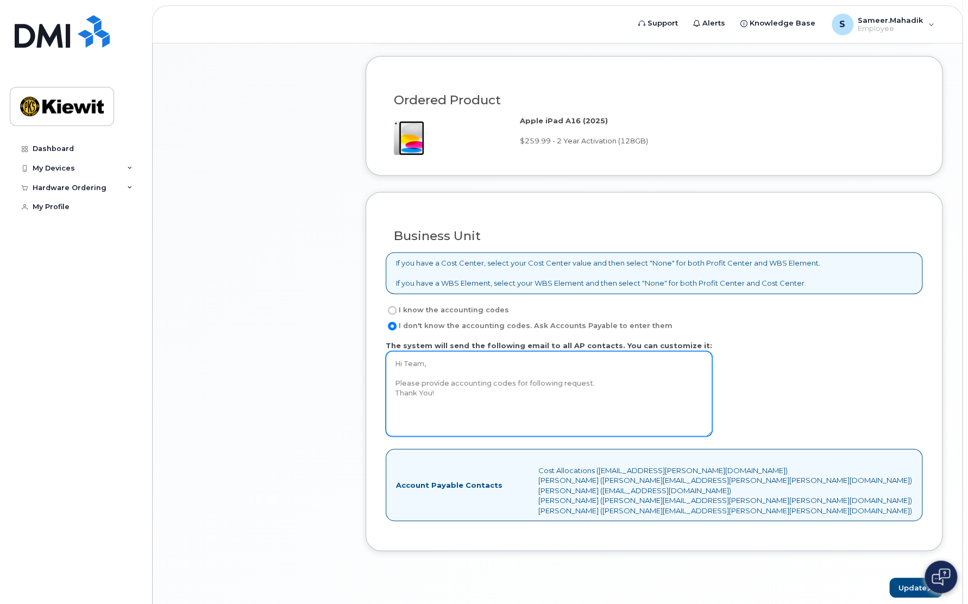
scroll to position [781, 0]
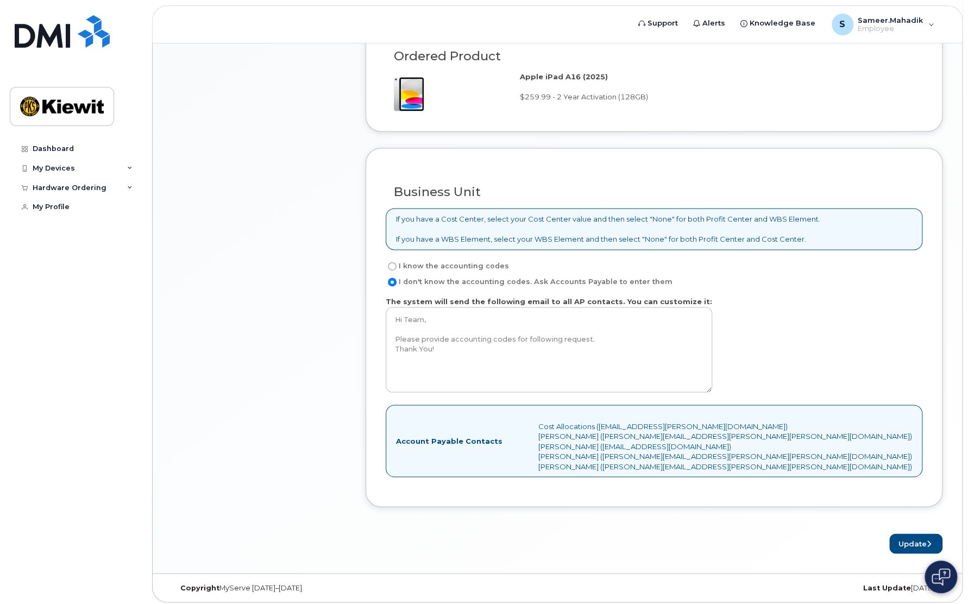
click at [389, 262] on input "I know the accounting codes" at bounding box center [392, 266] width 9 height 9
radio input "true"
select select
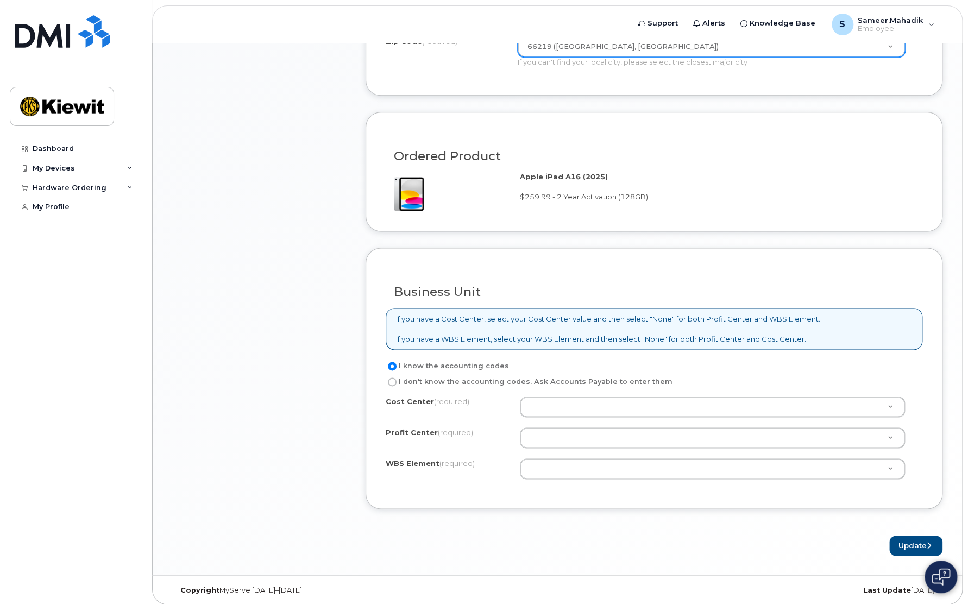
scroll to position [683, 0]
drag, startPoint x: 629, startPoint y: 377, endPoint x: 635, endPoint y: 377, distance: 6.0
click at [630, 377] on label "I don't know the accounting codes. Ask Accounts Payable to enter them" at bounding box center [529, 380] width 287 height 13
click at [397, 377] on input "I don't know the accounting codes. Ask Accounts Payable to enter them" at bounding box center [392, 380] width 9 height 9
radio input "true"
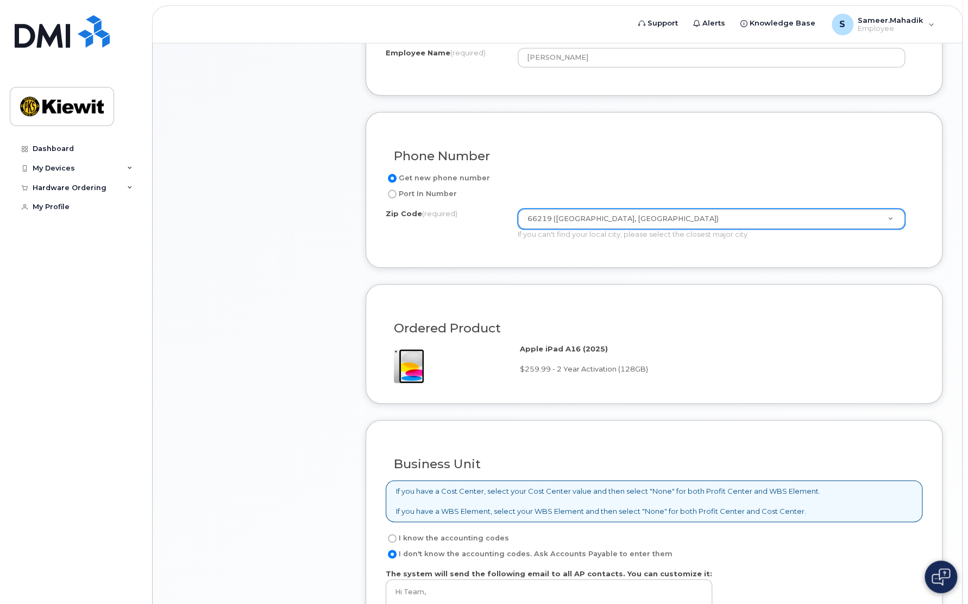
scroll to position [510, 0]
drag, startPoint x: 656, startPoint y: 366, endPoint x: 510, endPoint y: 361, distance: 146.3
click at [510, 361] on div "Apple iPad A16 (2025) $259.99 - 2 Year Activation (128GB)" at bounding box center [654, 363] width 537 height 40
click at [498, 377] on div at bounding box center [453, 363] width 134 height 40
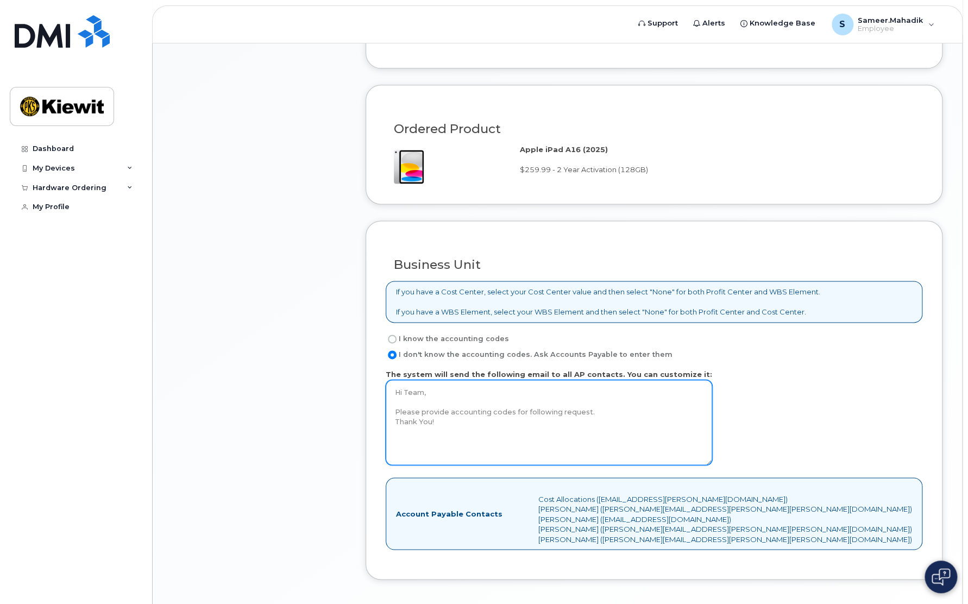
scroll to position [727, 0]
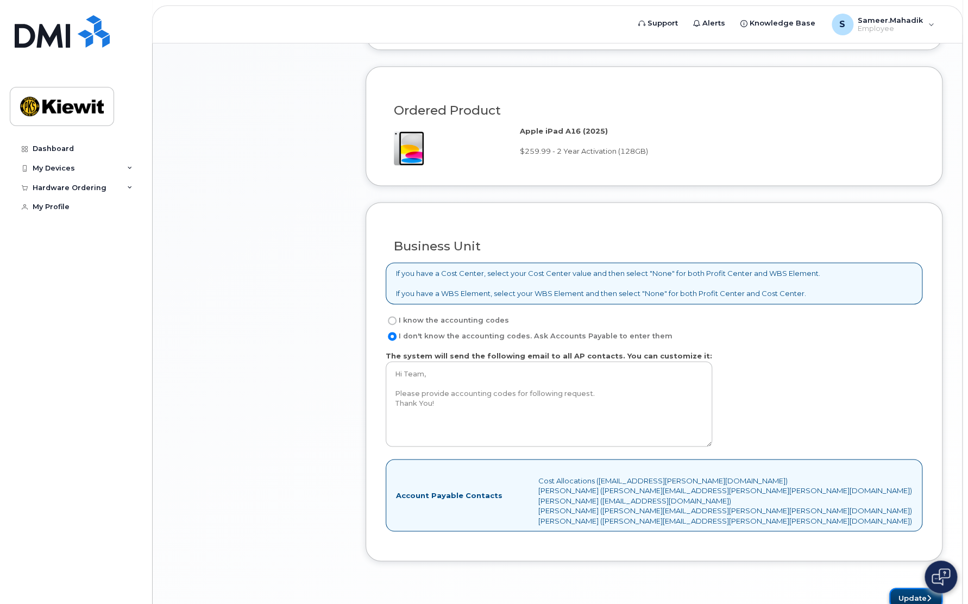
click at [912, 596] on button "Update" at bounding box center [916, 598] width 53 height 20
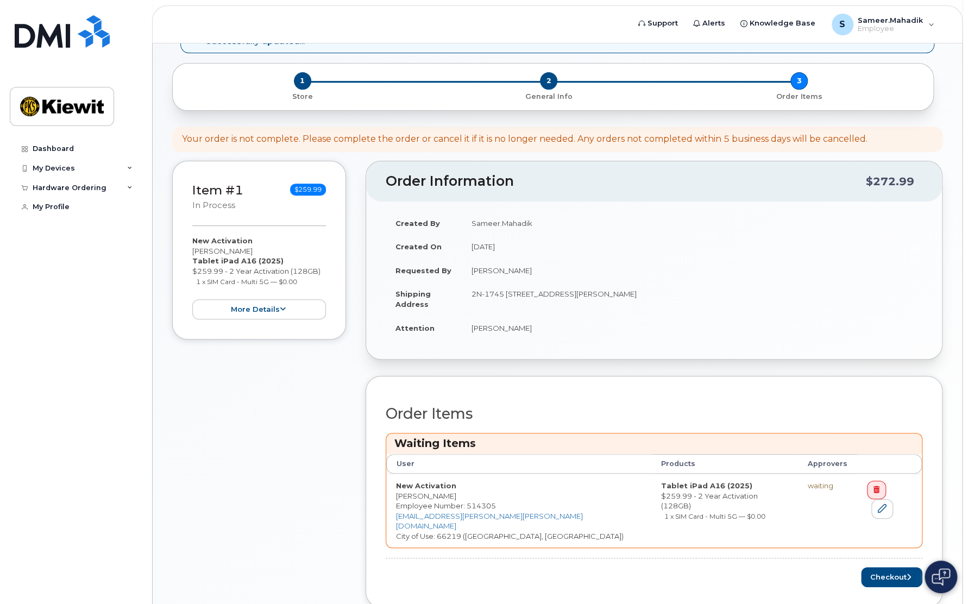
scroll to position [163, 0]
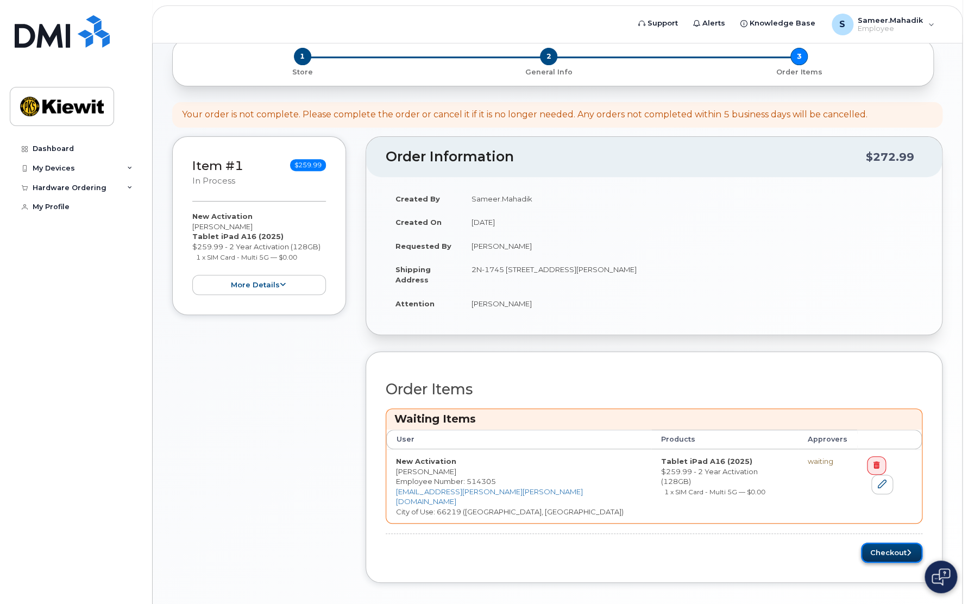
drag, startPoint x: 890, startPoint y: 533, endPoint x: 912, endPoint y: 534, distance: 21.8
click at [890, 543] on button "Checkout" at bounding box center [891, 553] width 61 height 20
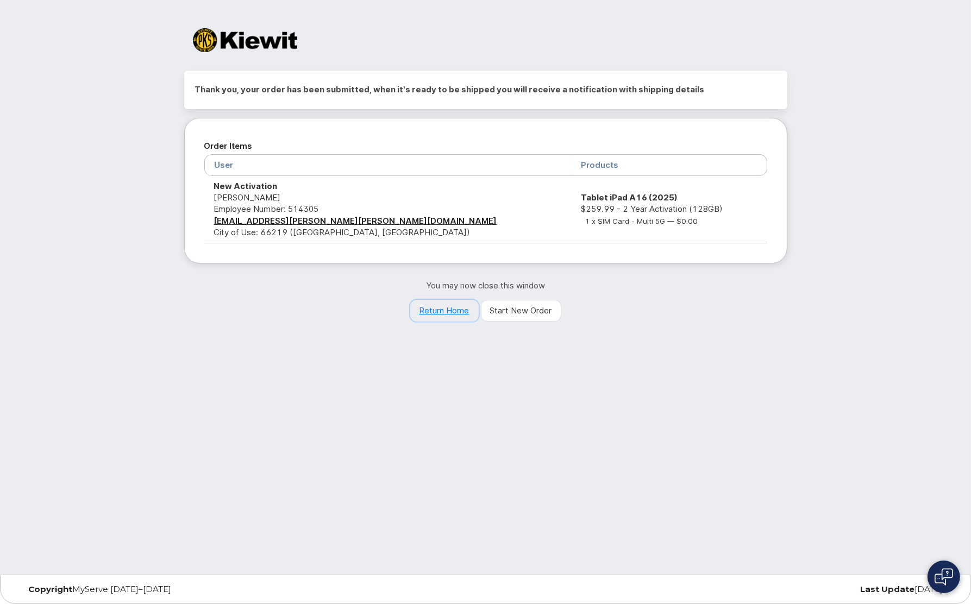
click at [441, 311] on link "Return Home" at bounding box center [444, 311] width 68 height 22
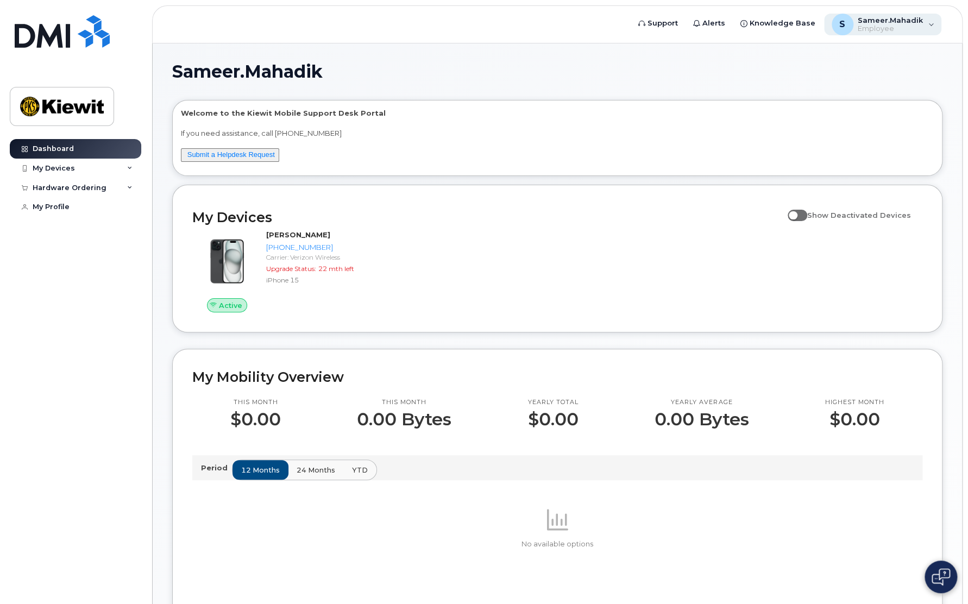
click at [923, 25] on div "S Sameer.[PERSON_NAME] Employee" at bounding box center [883, 25] width 118 height 22
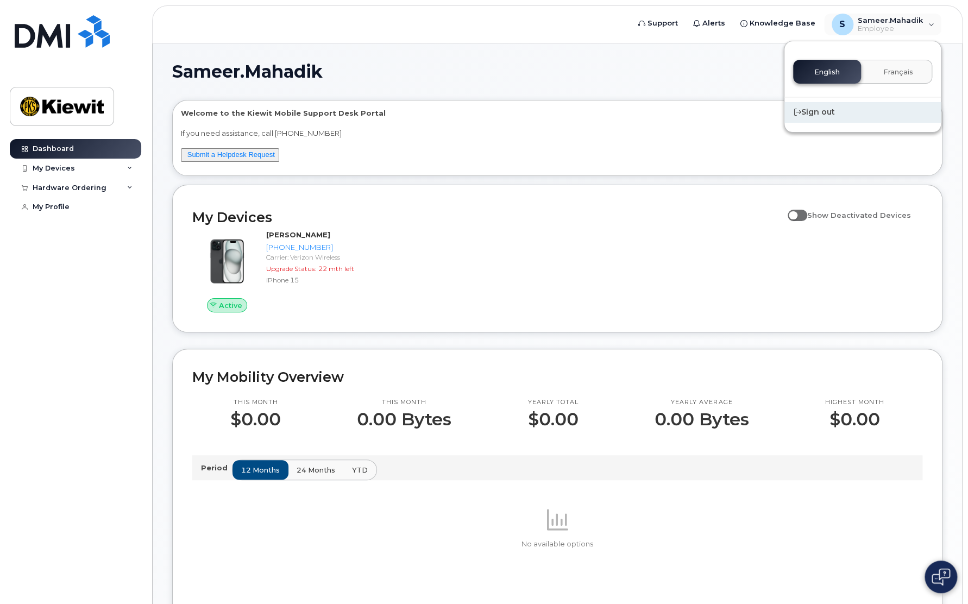
click at [804, 109] on div "Sign out" at bounding box center [863, 112] width 157 height 20
